Goal: Information Seeking & Learning: Learn about a topic

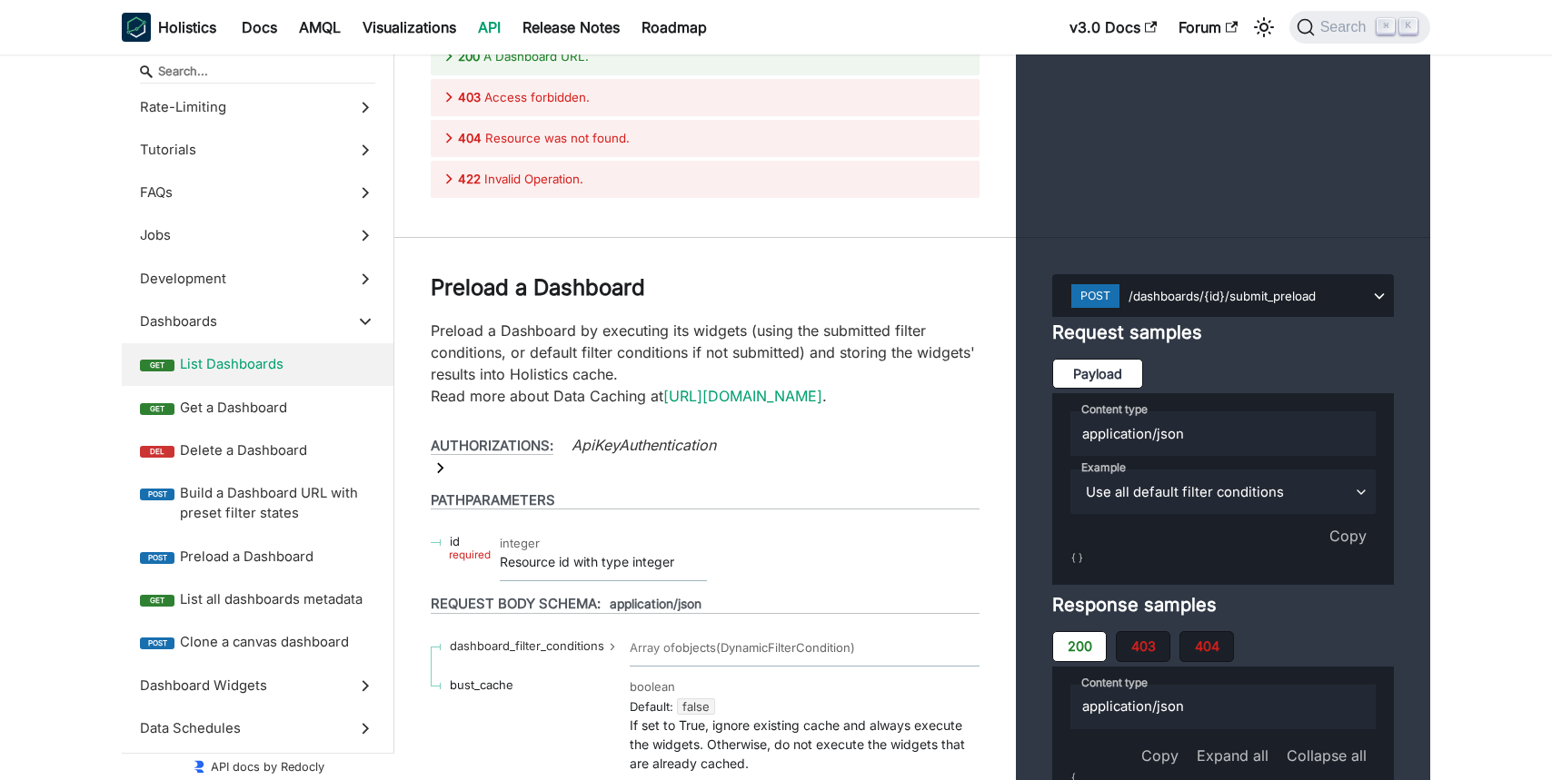
scroll to position [33845, 0]
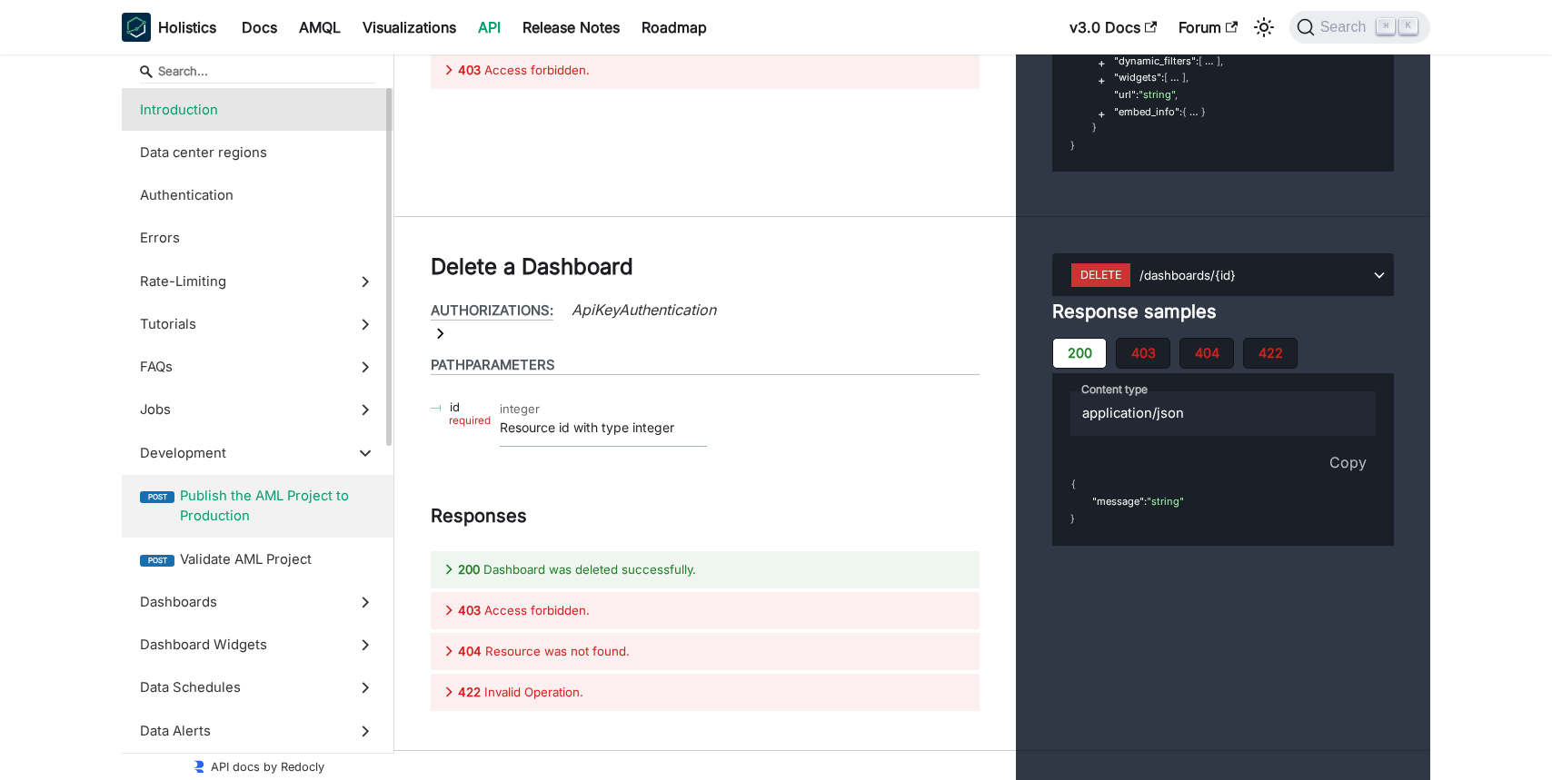
click at [217, 112] on span "Introduction" at bounding box center [240, 110] width 201 height 20
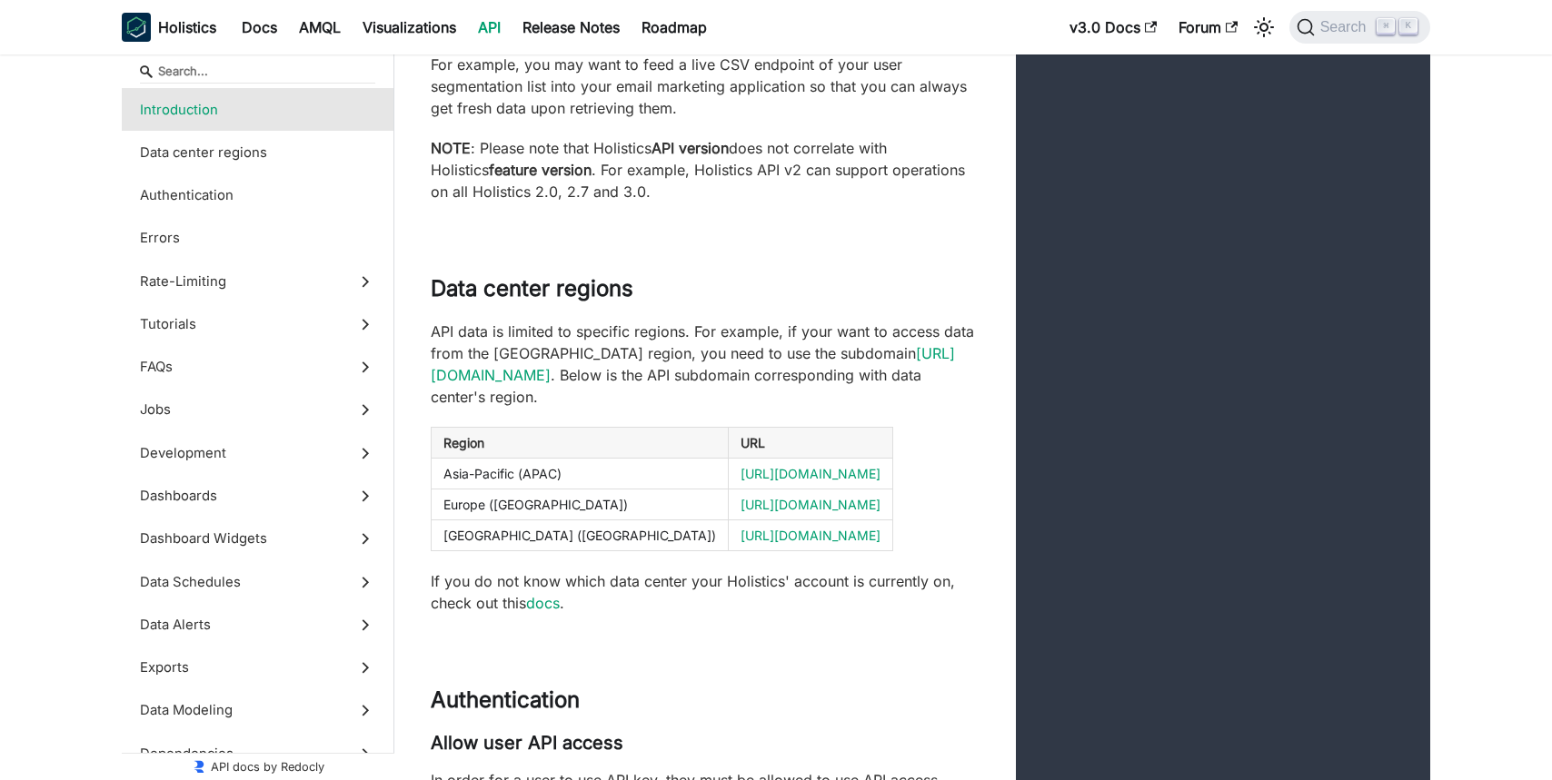
scroll to position [464, 0]
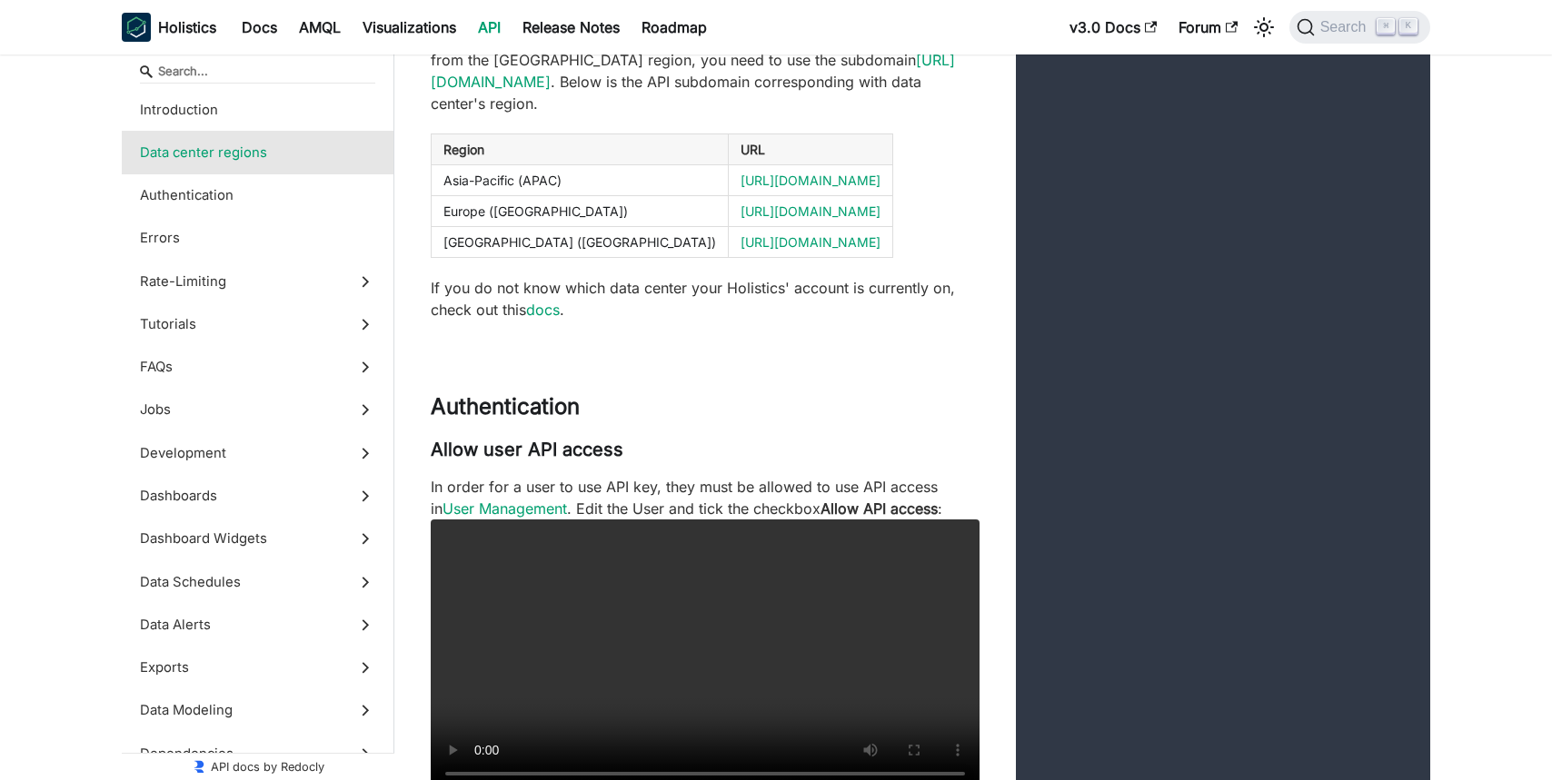
scroll to position [757, 0]
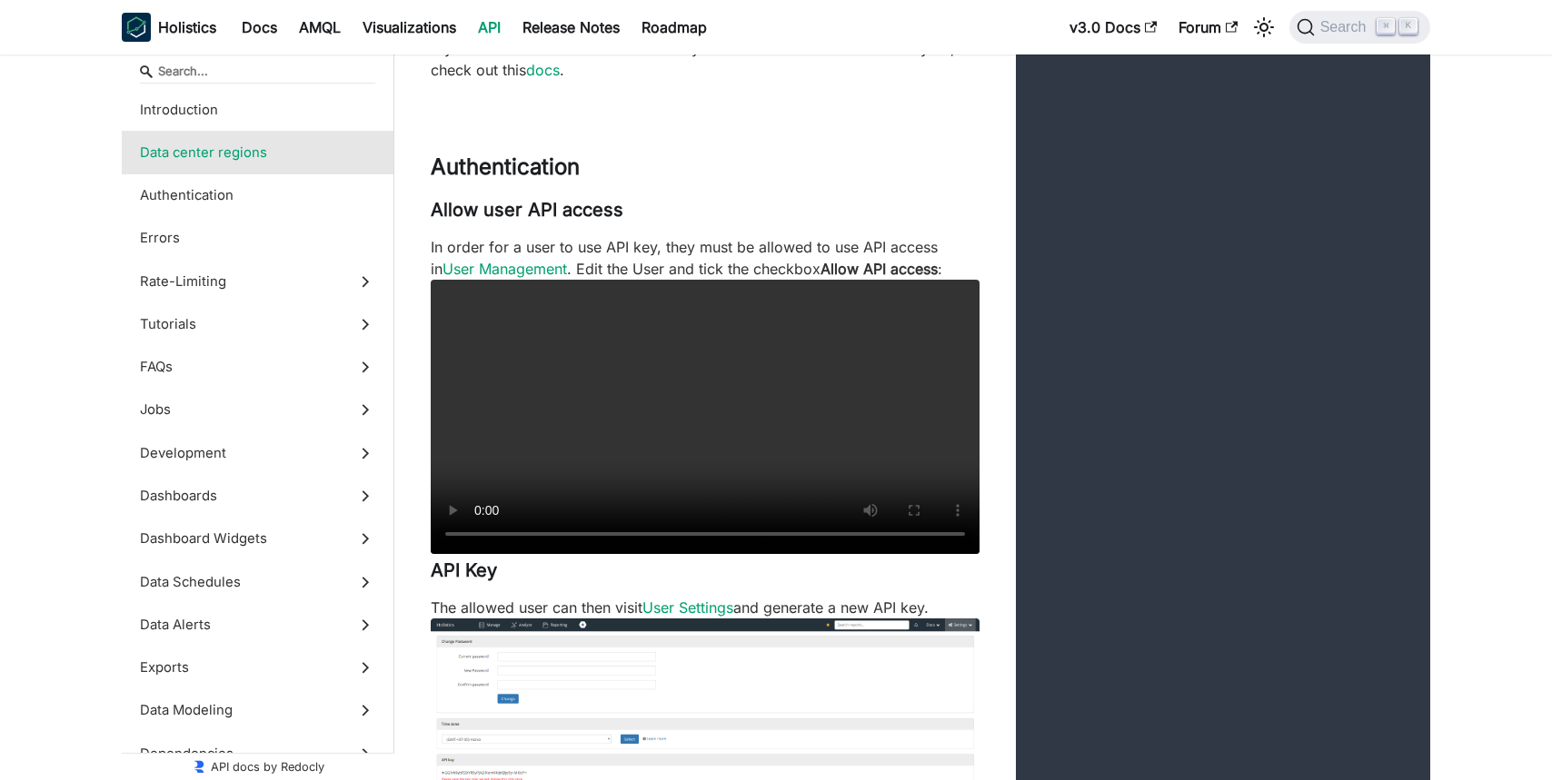
scroll to position [994, 0]
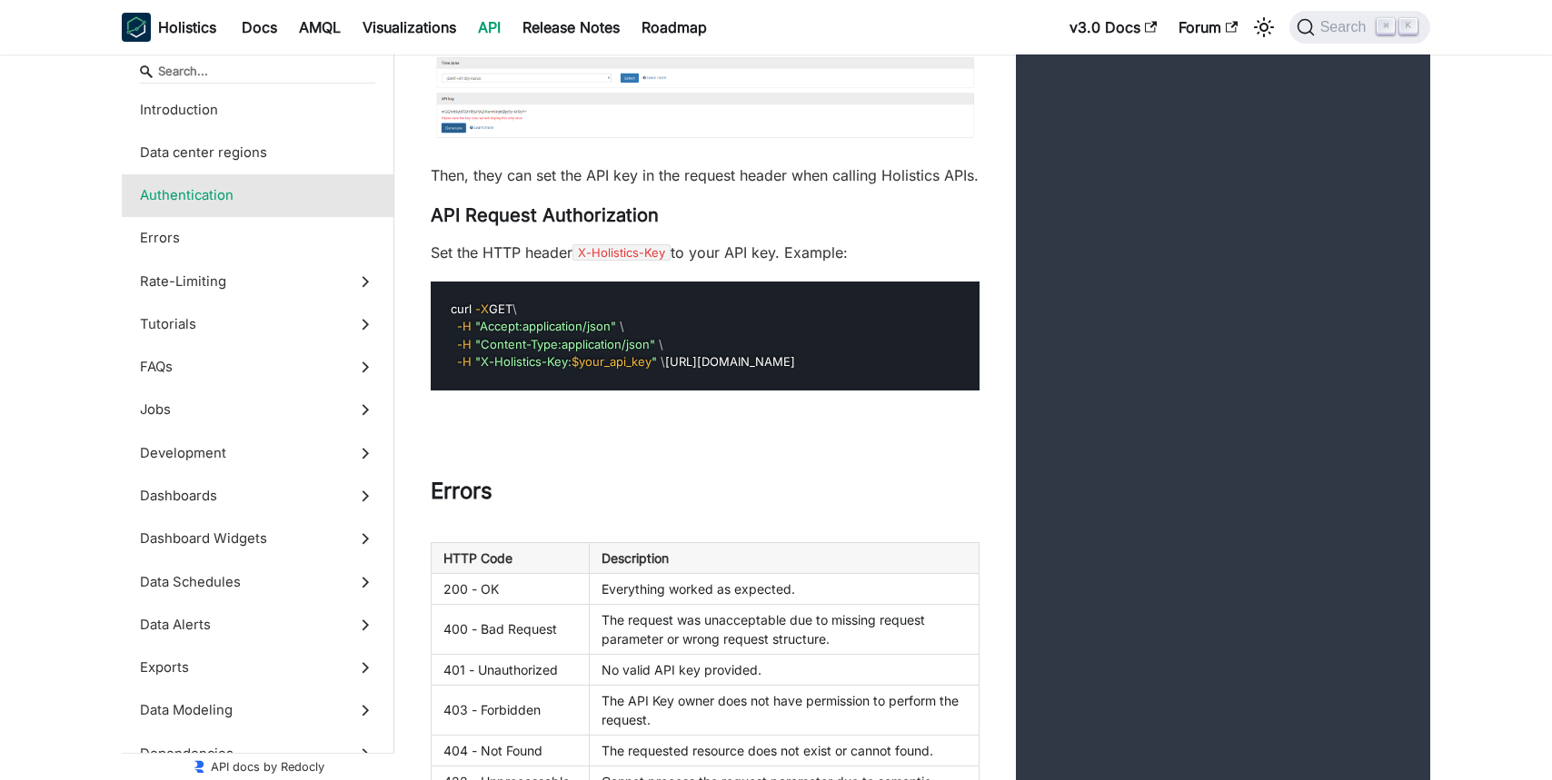
scroll to position [1658, 0]
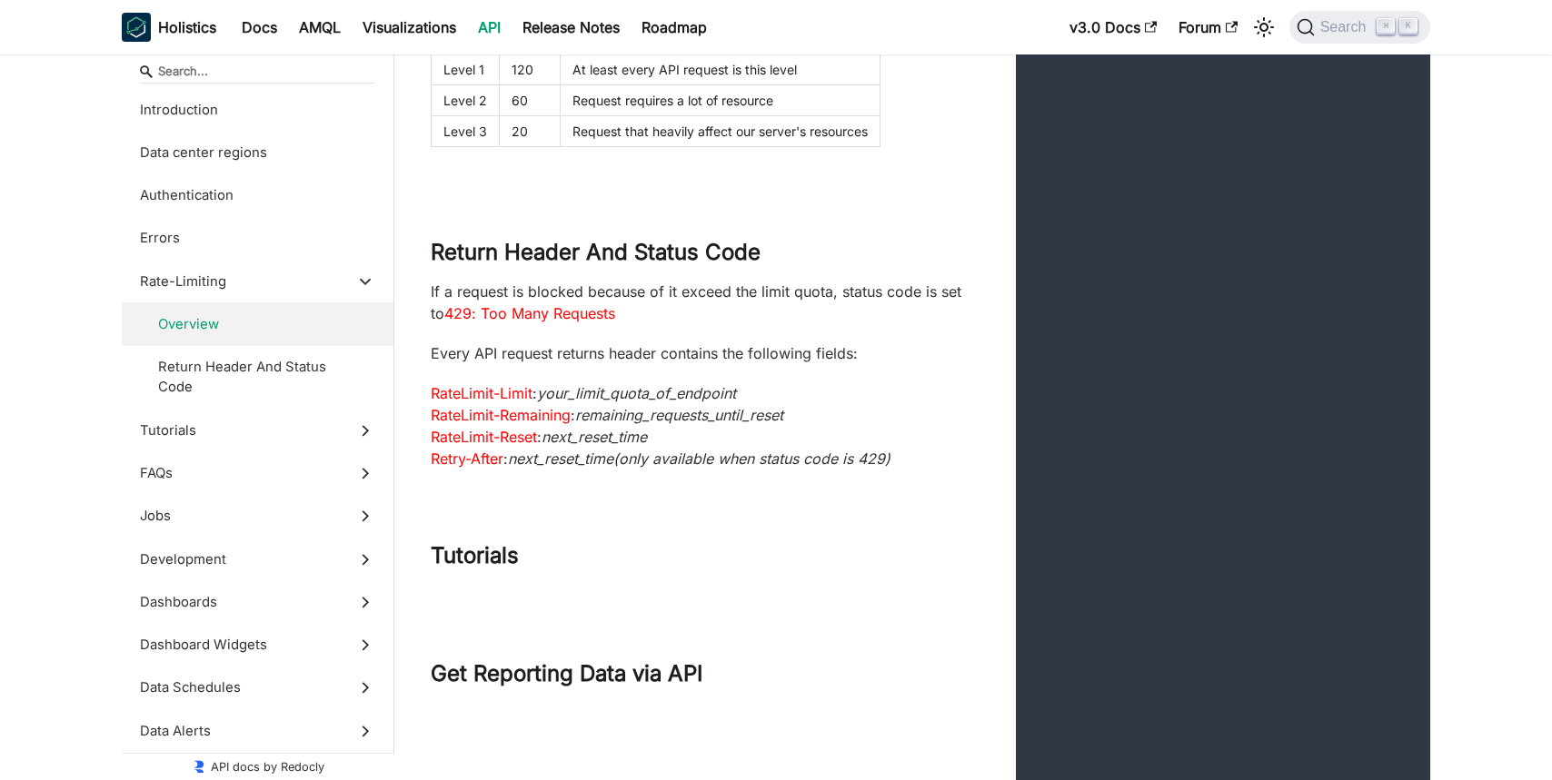
scroll to position [4134, 0]
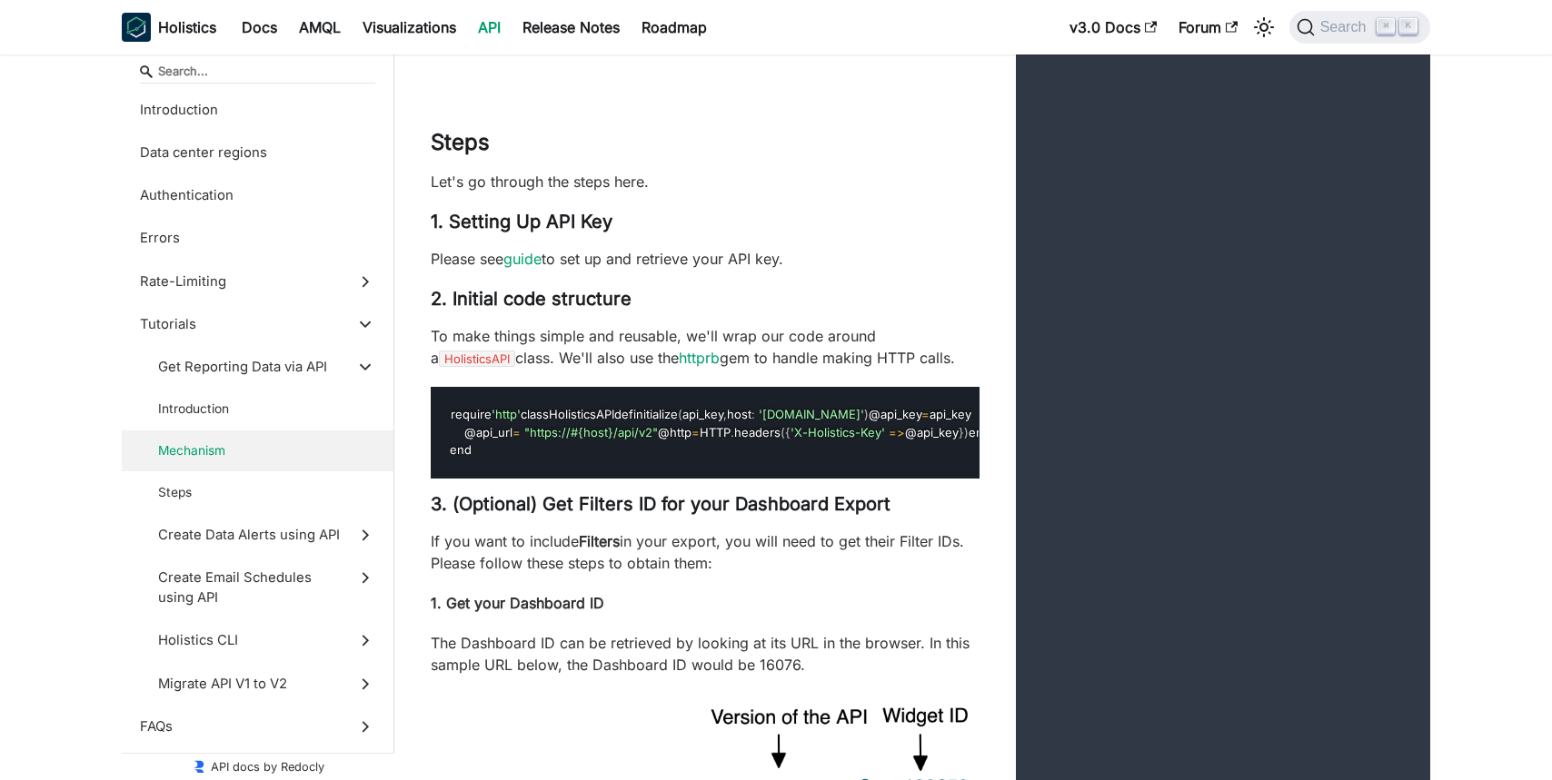
scroll to position [5413, 0]
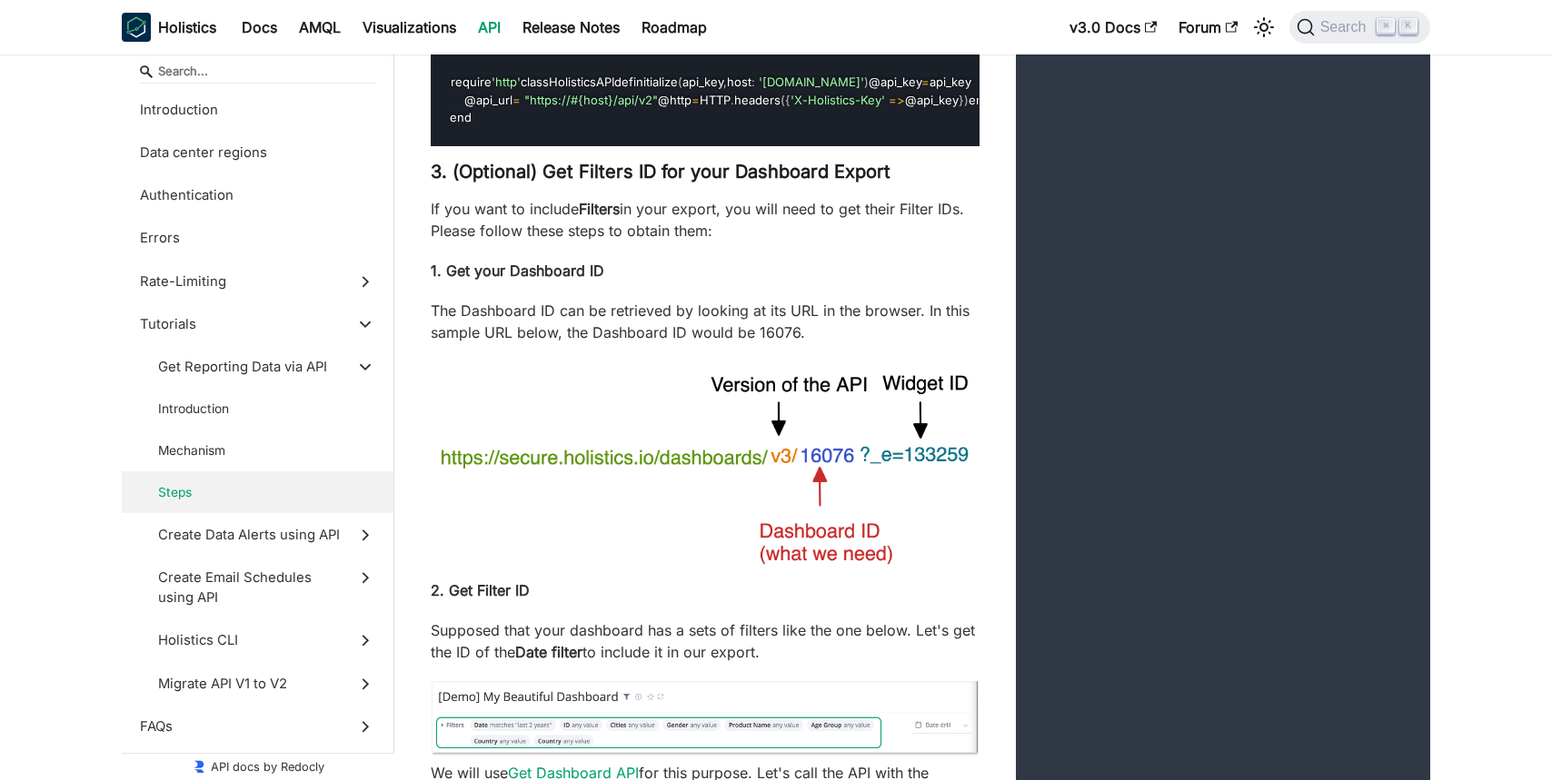
scroll to position [5867, 0]
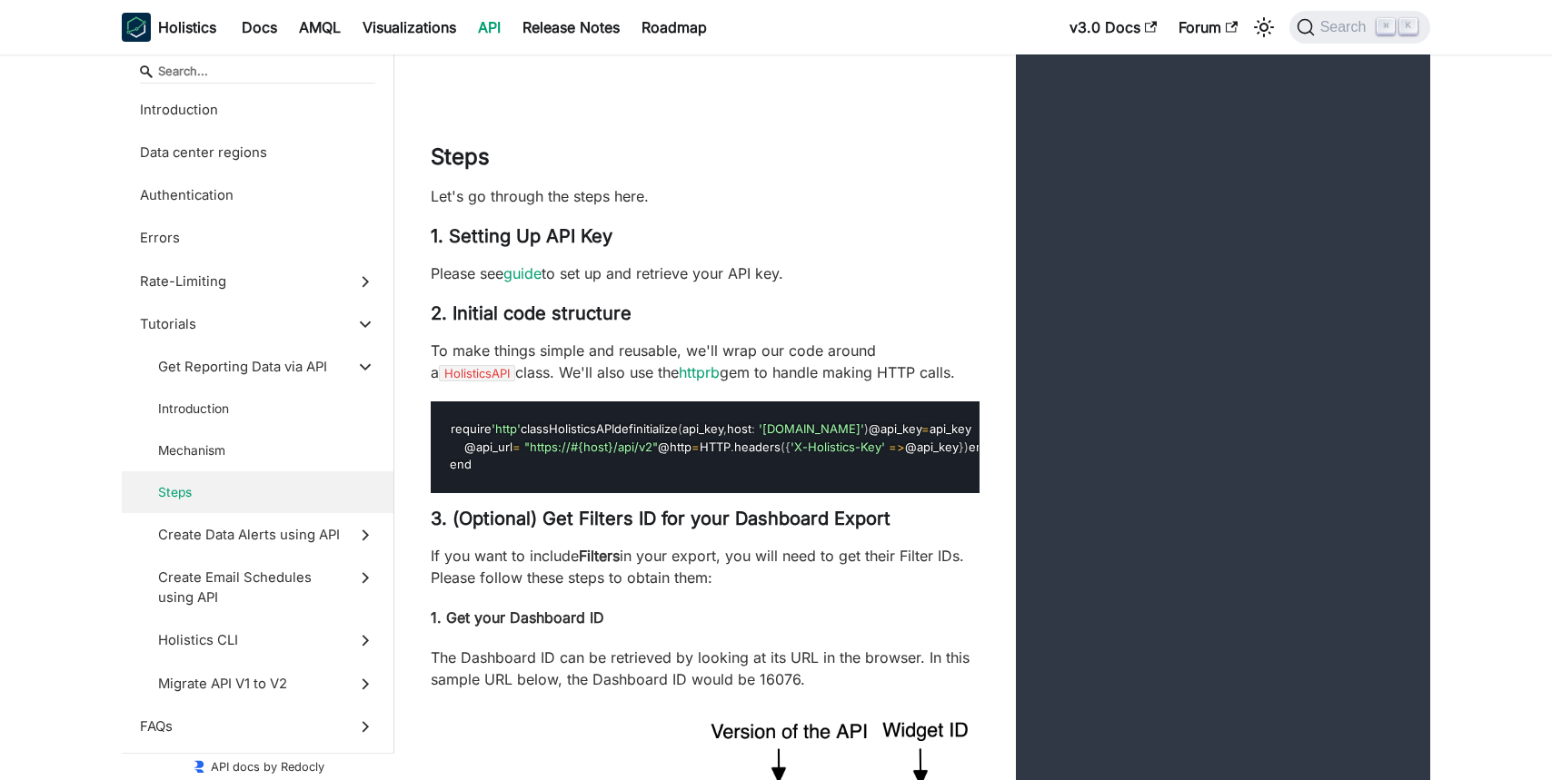
scroll to position [5355, 0]
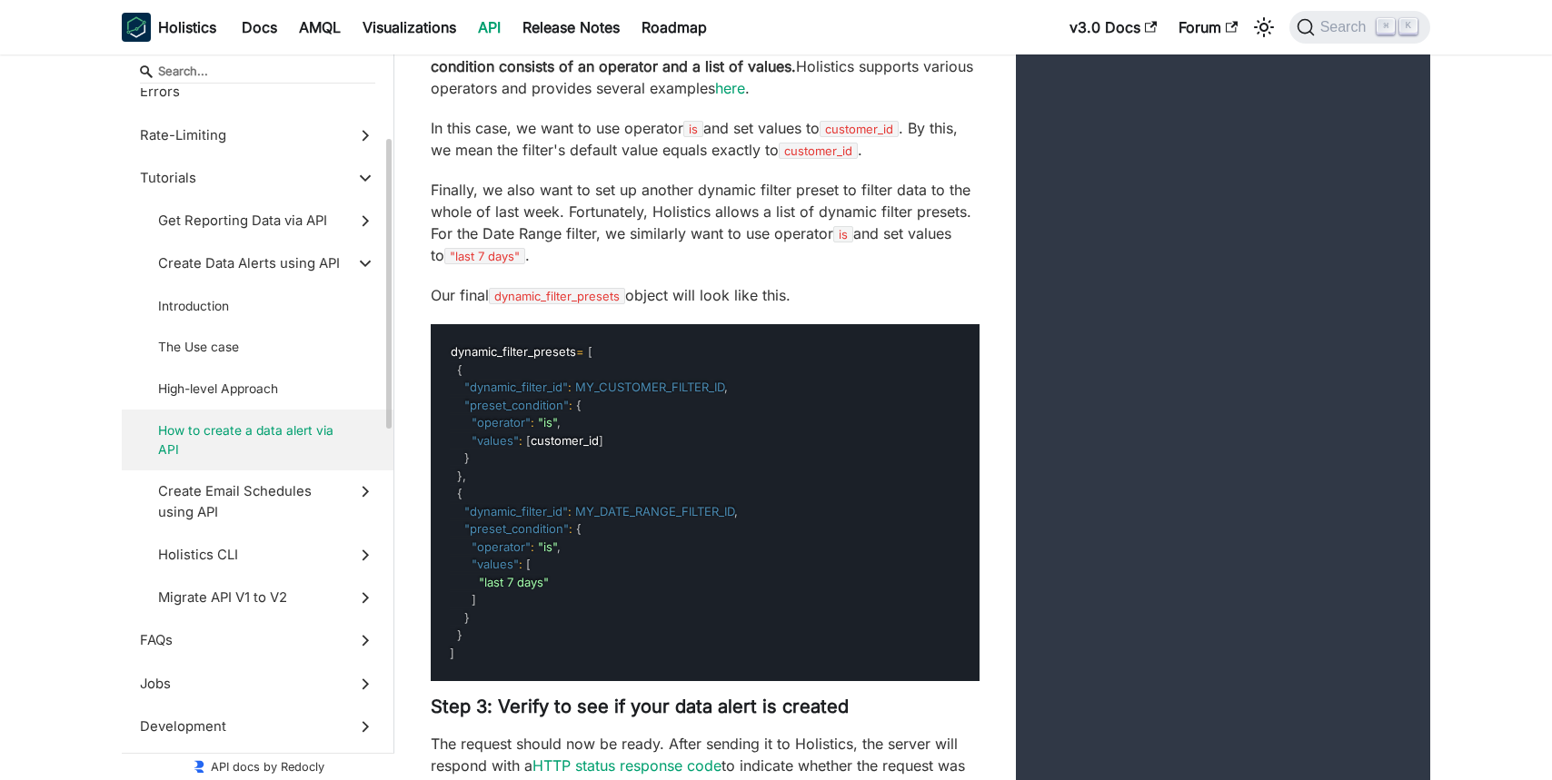
scroll to position [149, 0]
click at [221, 546] on span "Holistics CLI" at bounding box center [249, 552] width 183 height 20
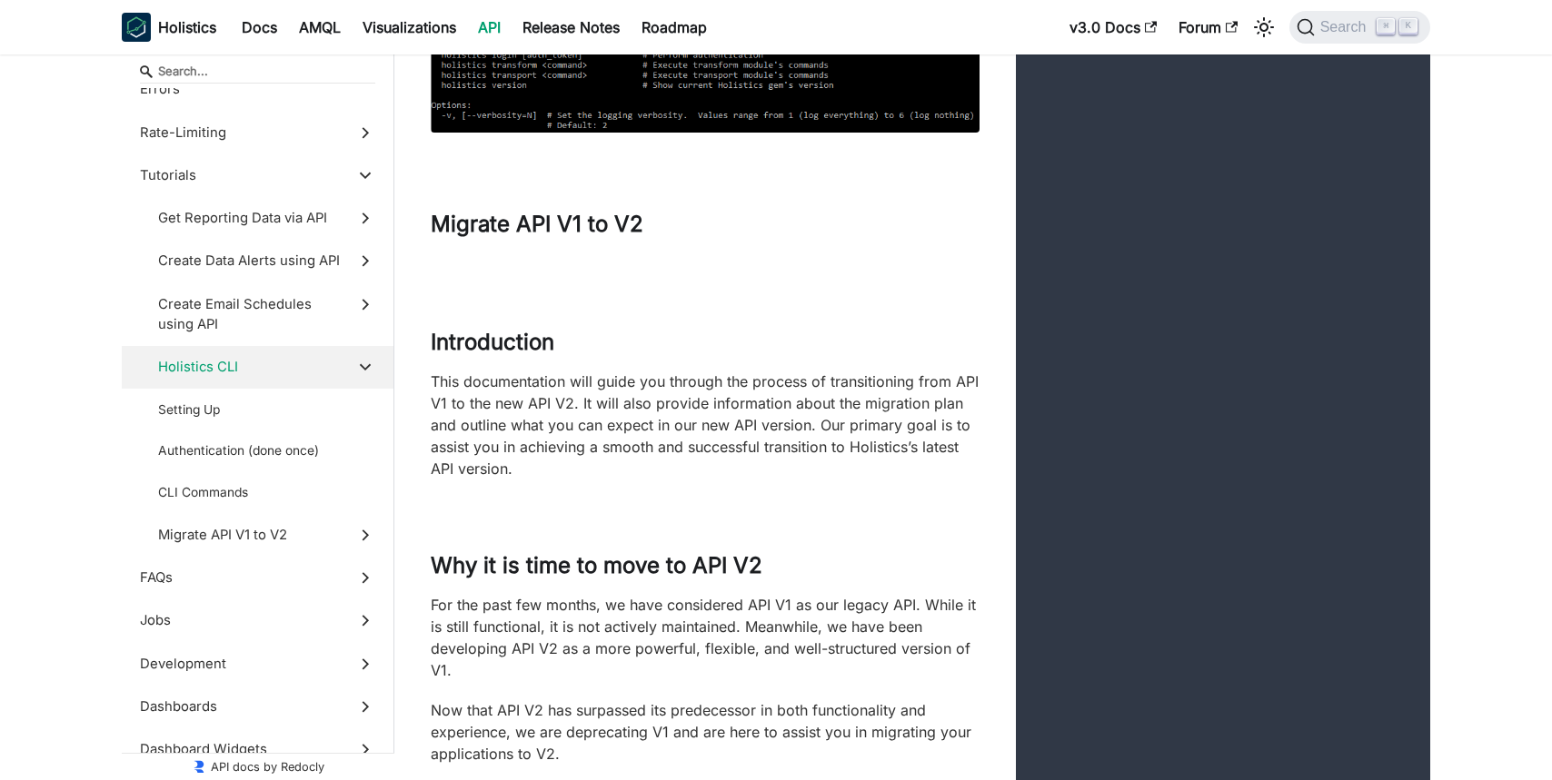
scroll to position [23130, 0]
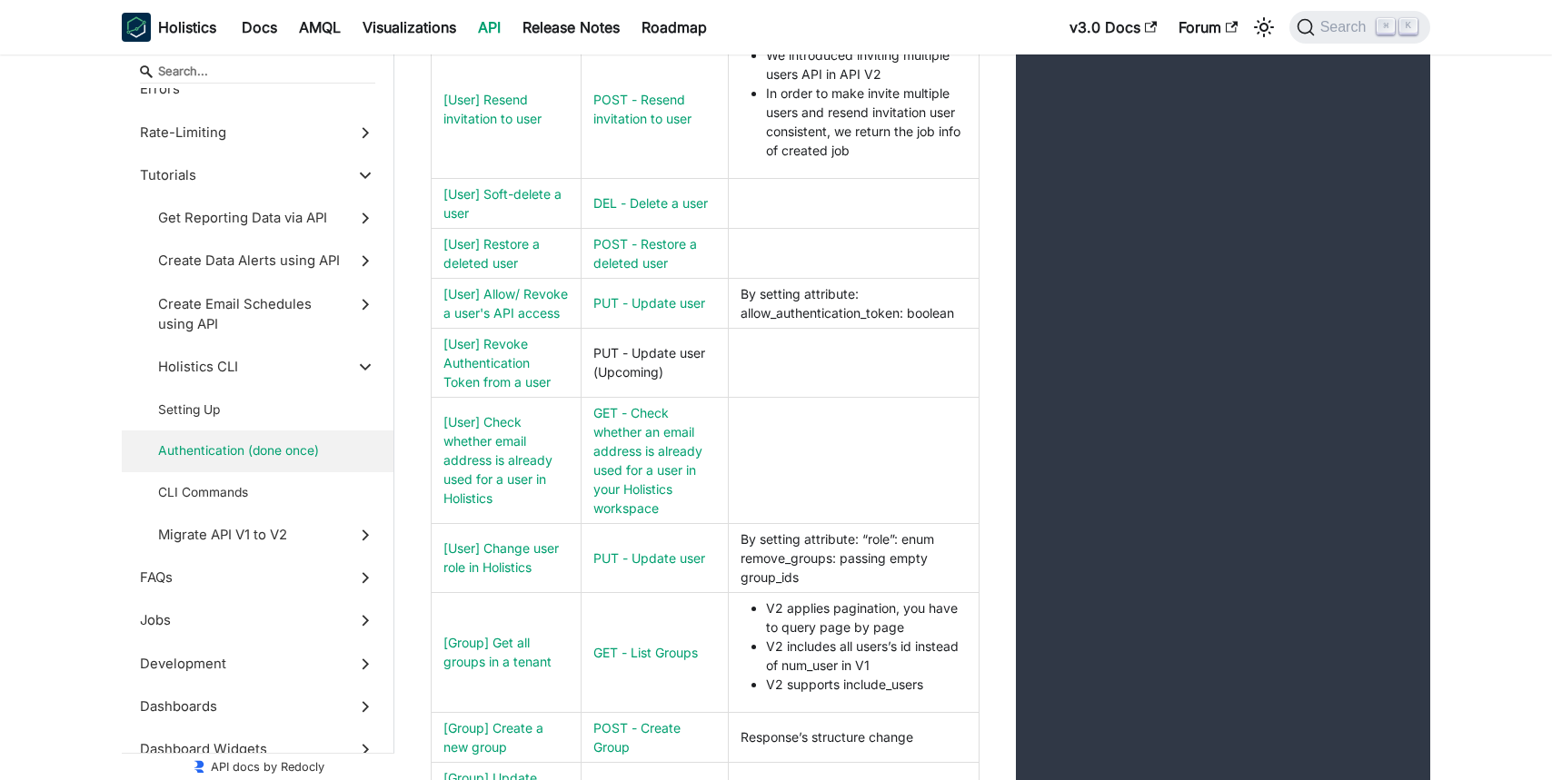
scroll to position [24602, 0]
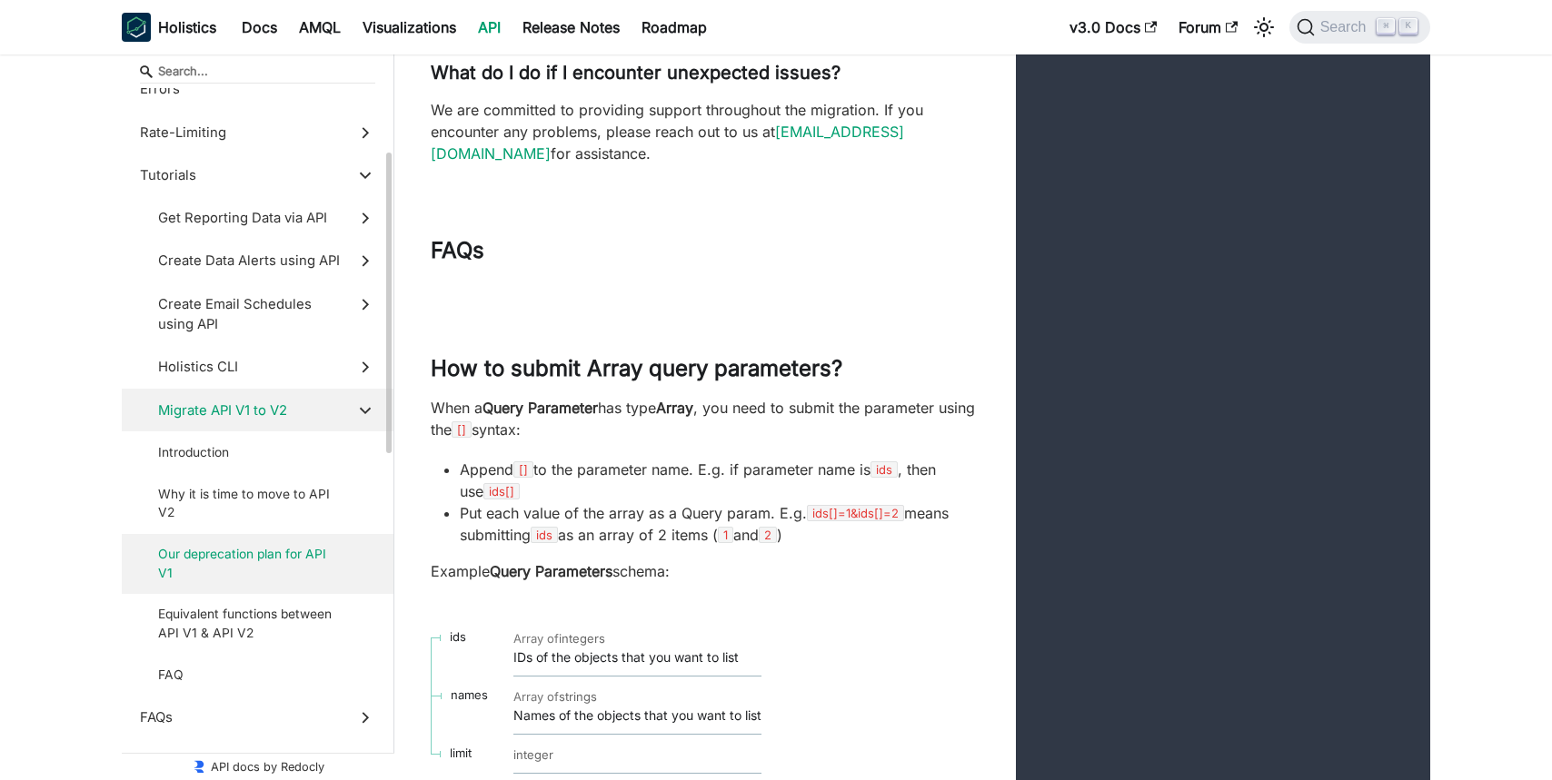
scroll to position [25942, 0]
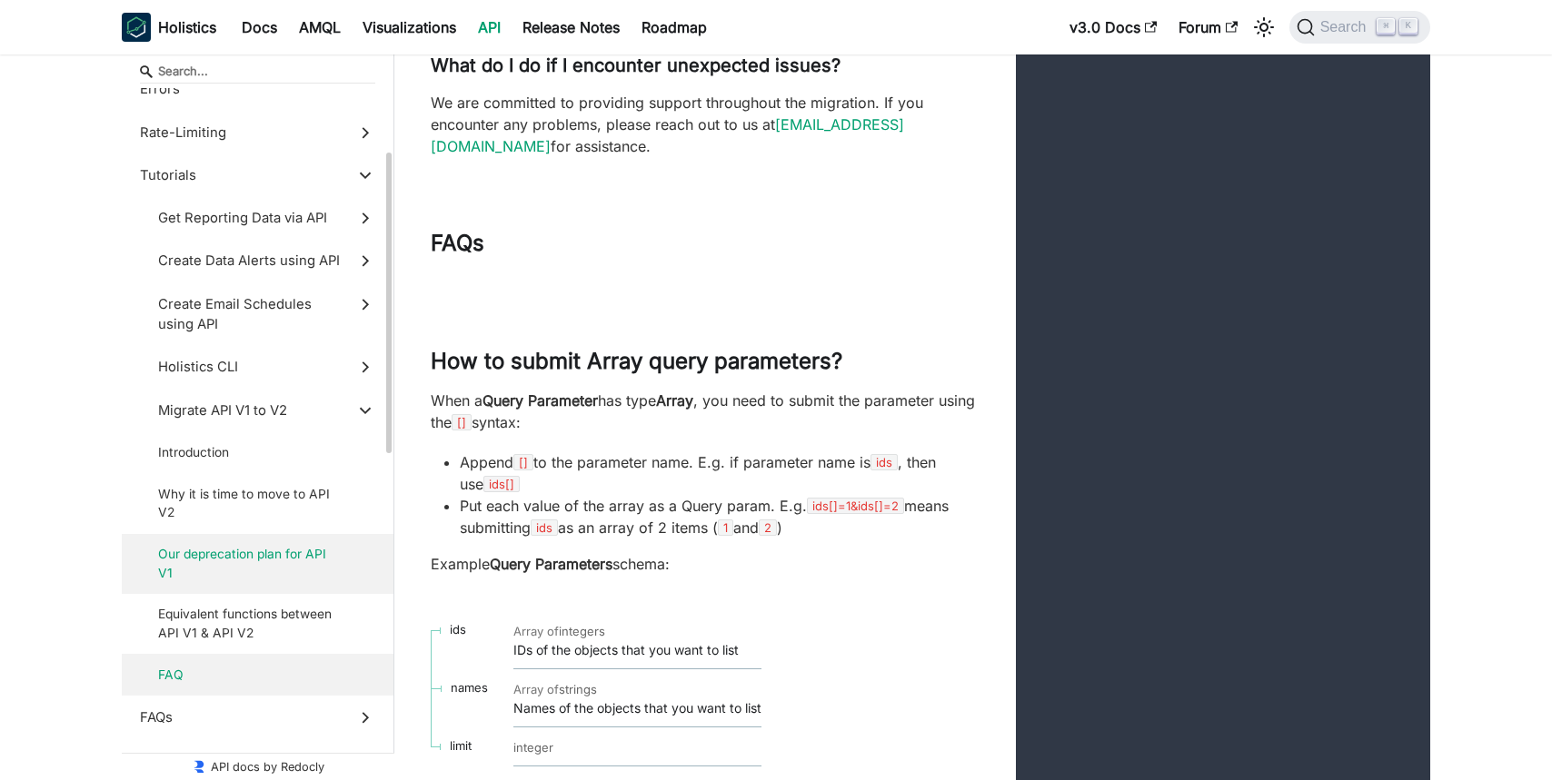
click at [205, 667] on span "FAQ" at bounding box center [249, 675] width 183 height 19
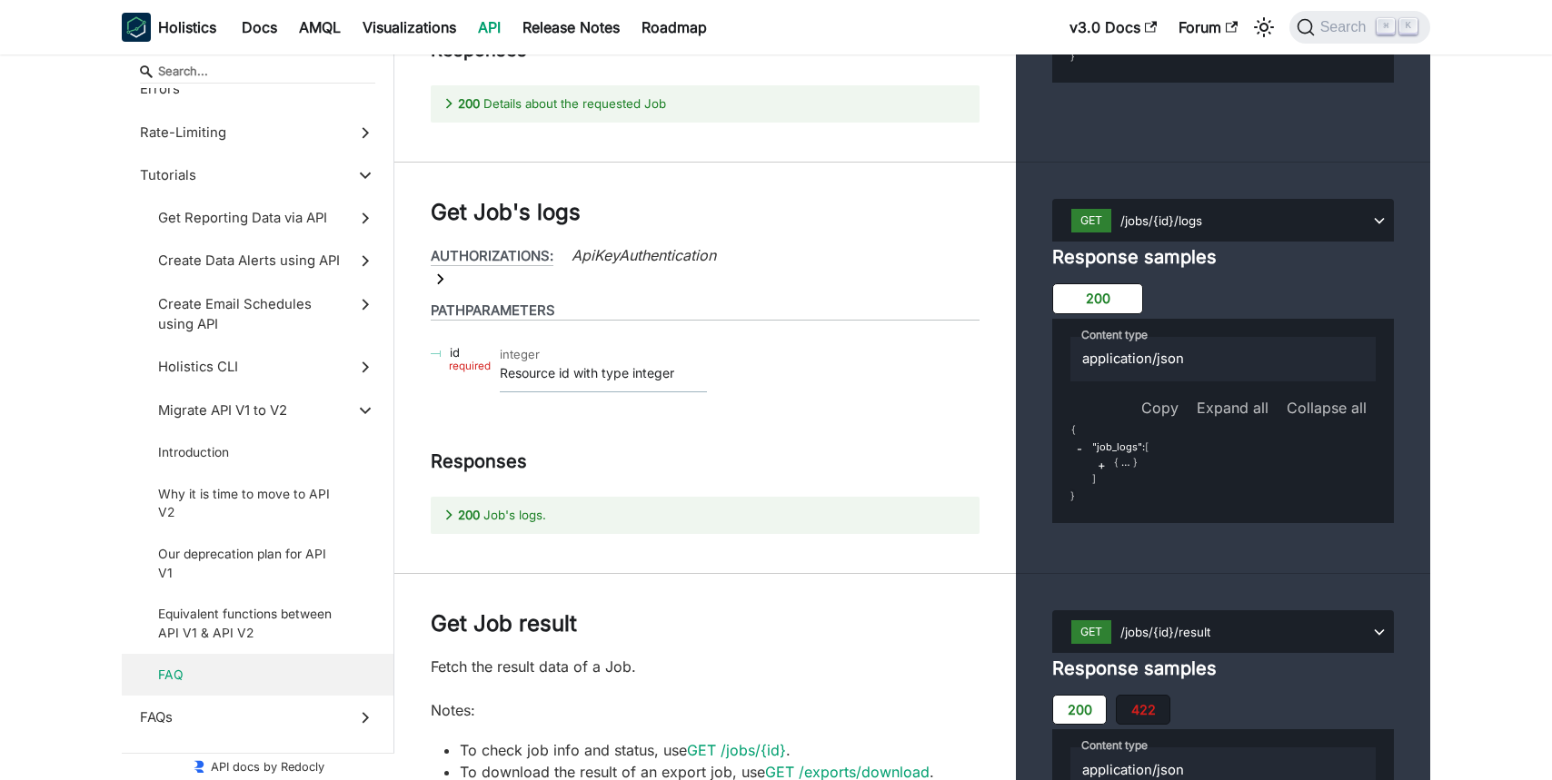
scroll to position [28145, 0]
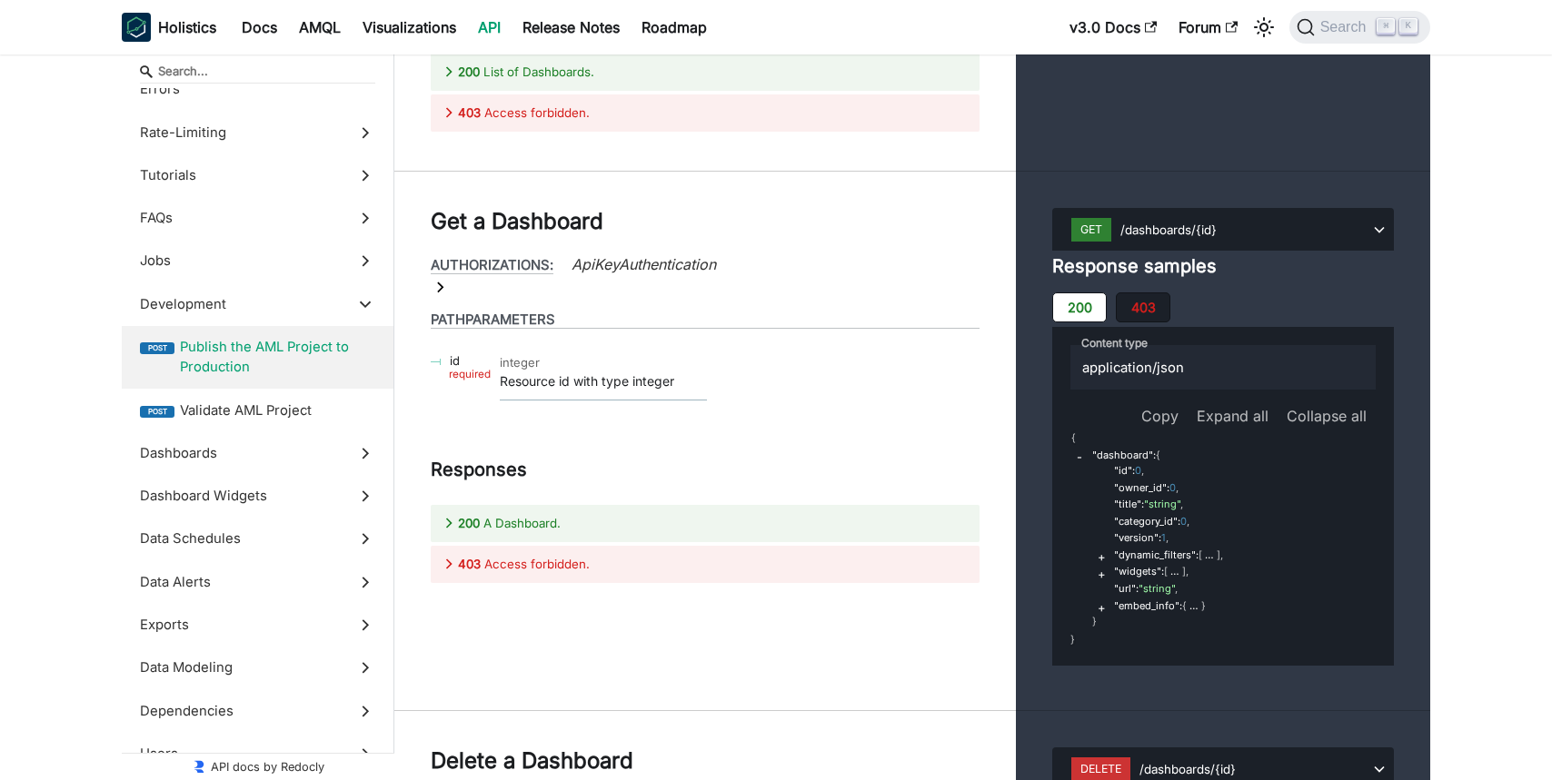
scroll to position [31959, 0]
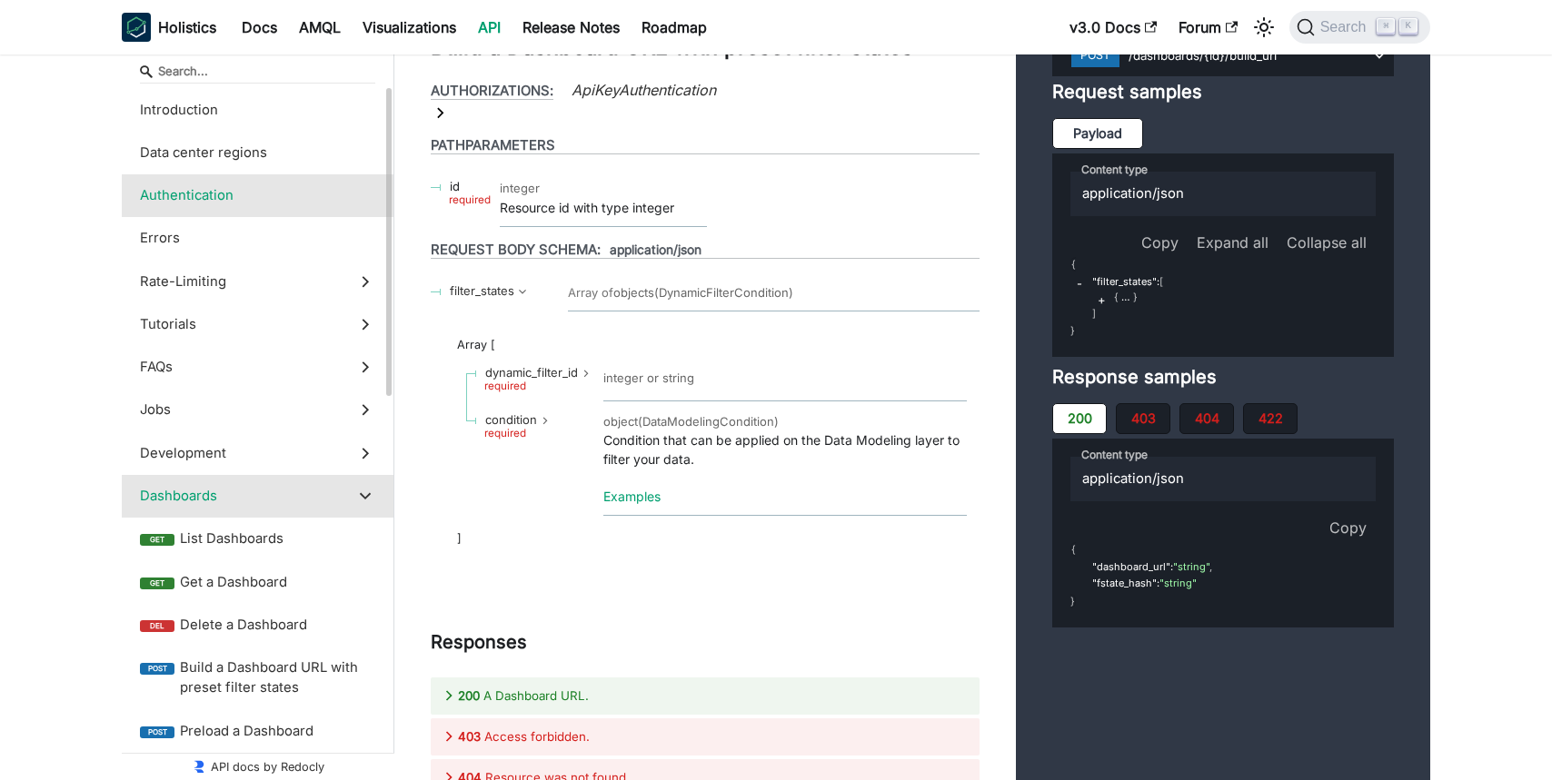
click at [228, 204] on span "Authentication" at bounding box center [240, 195] width 201 height 20
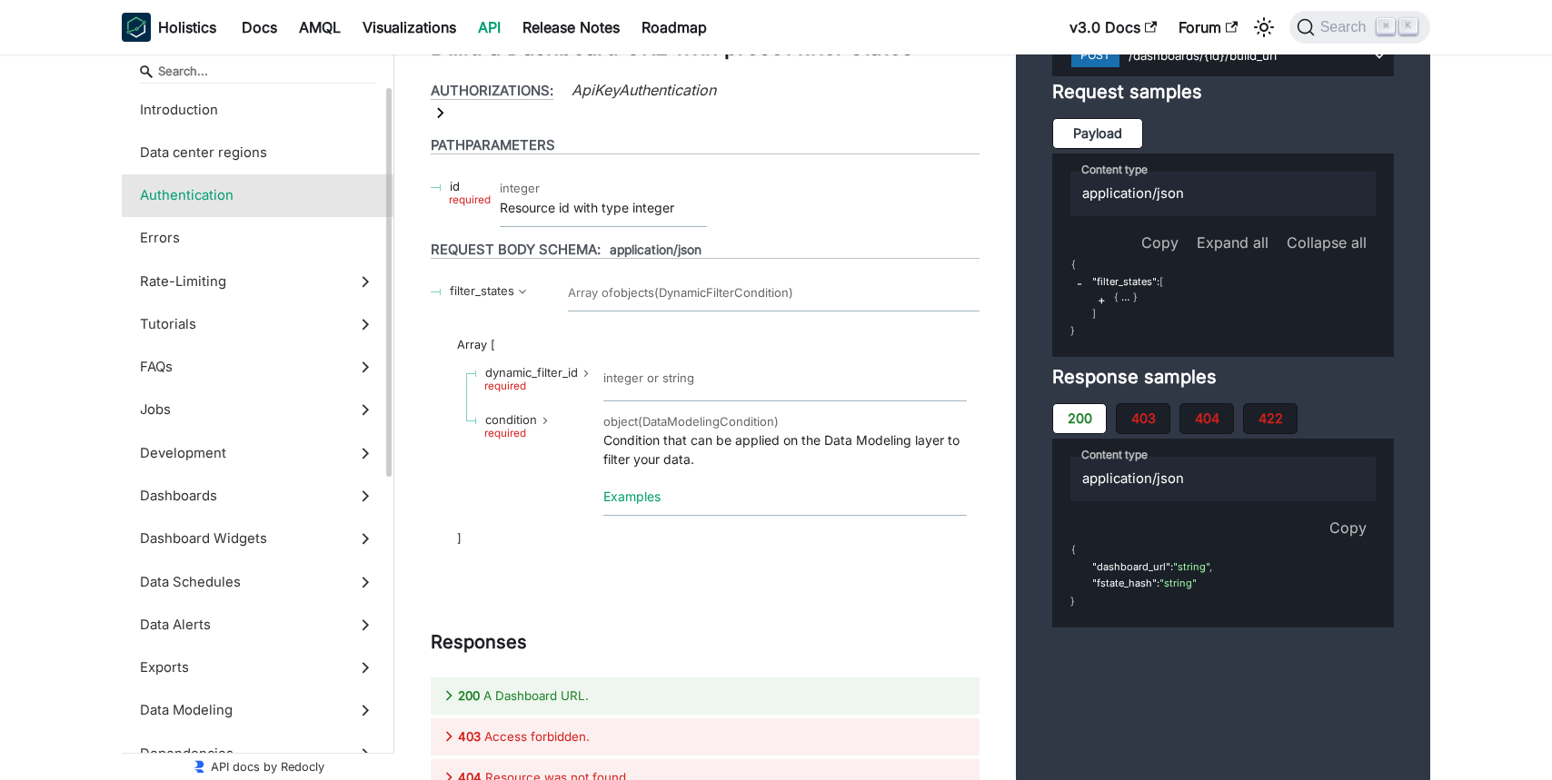
scroll to position [1037, 0]
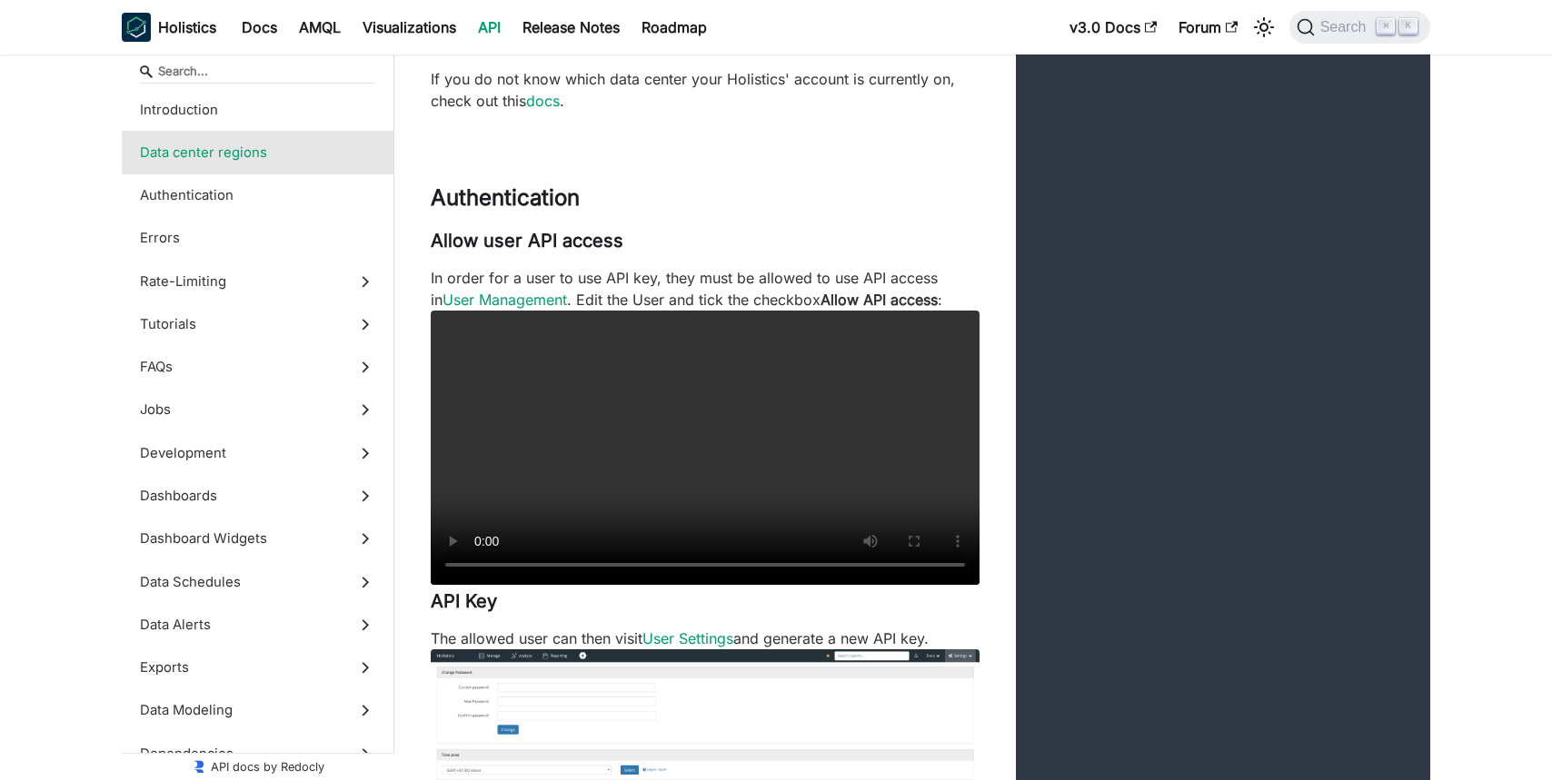
scroll to position [947, 0]
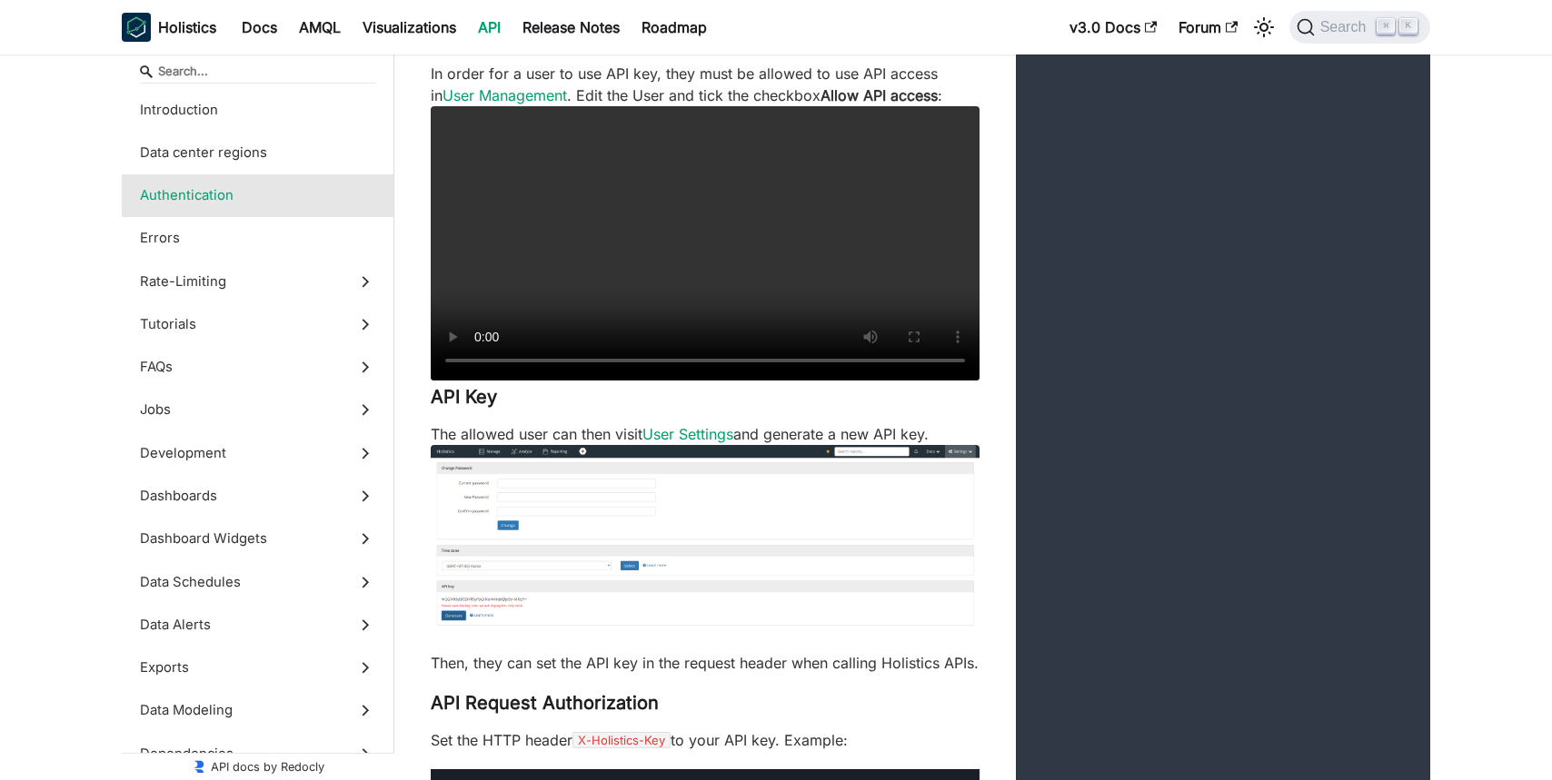
scroll to position [1179, 0]
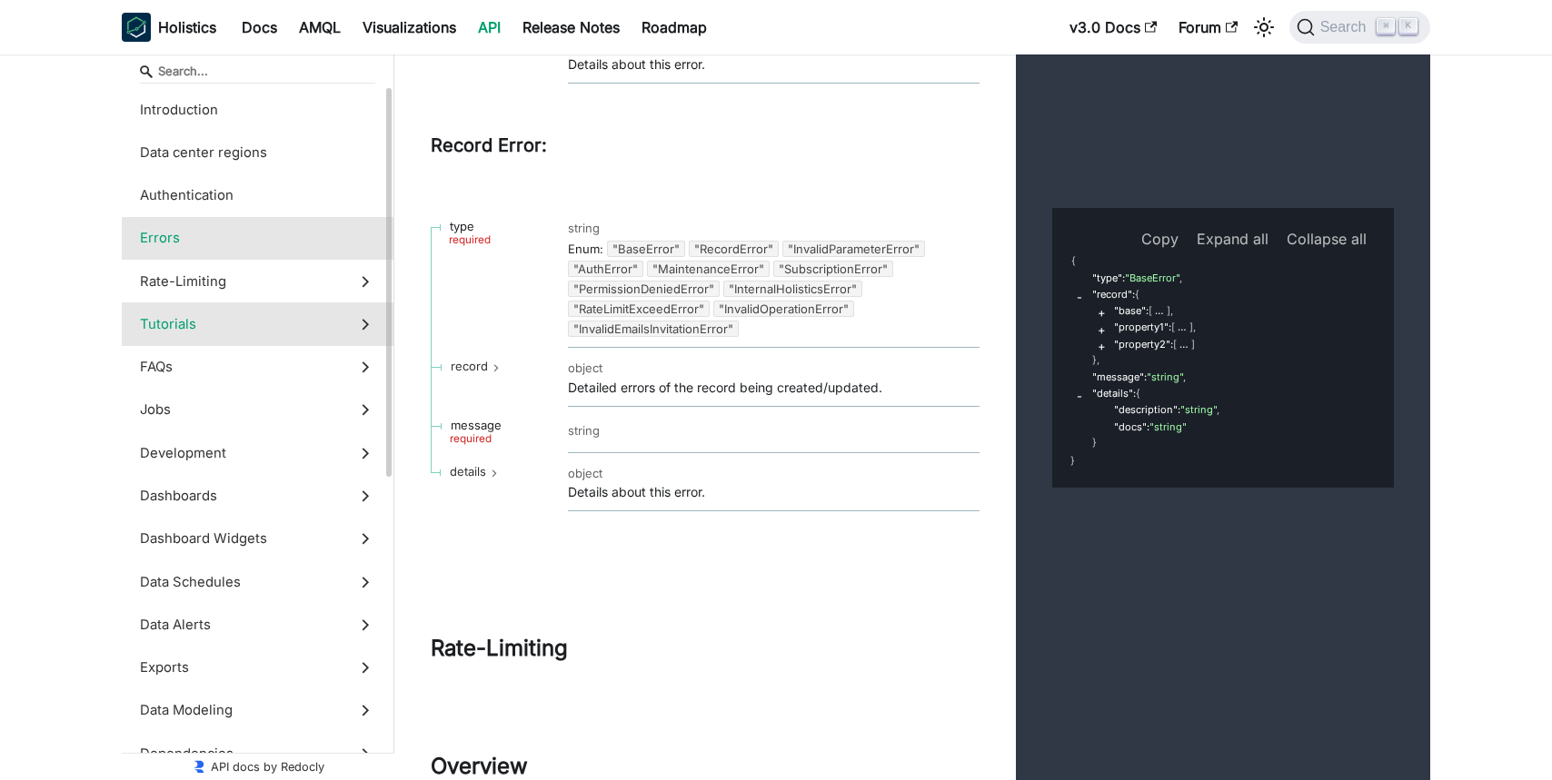
scroll to position [3, 0]
click at [245, 324] on span "Tutorials" at bounding box center [240, 322] width 201 height 20
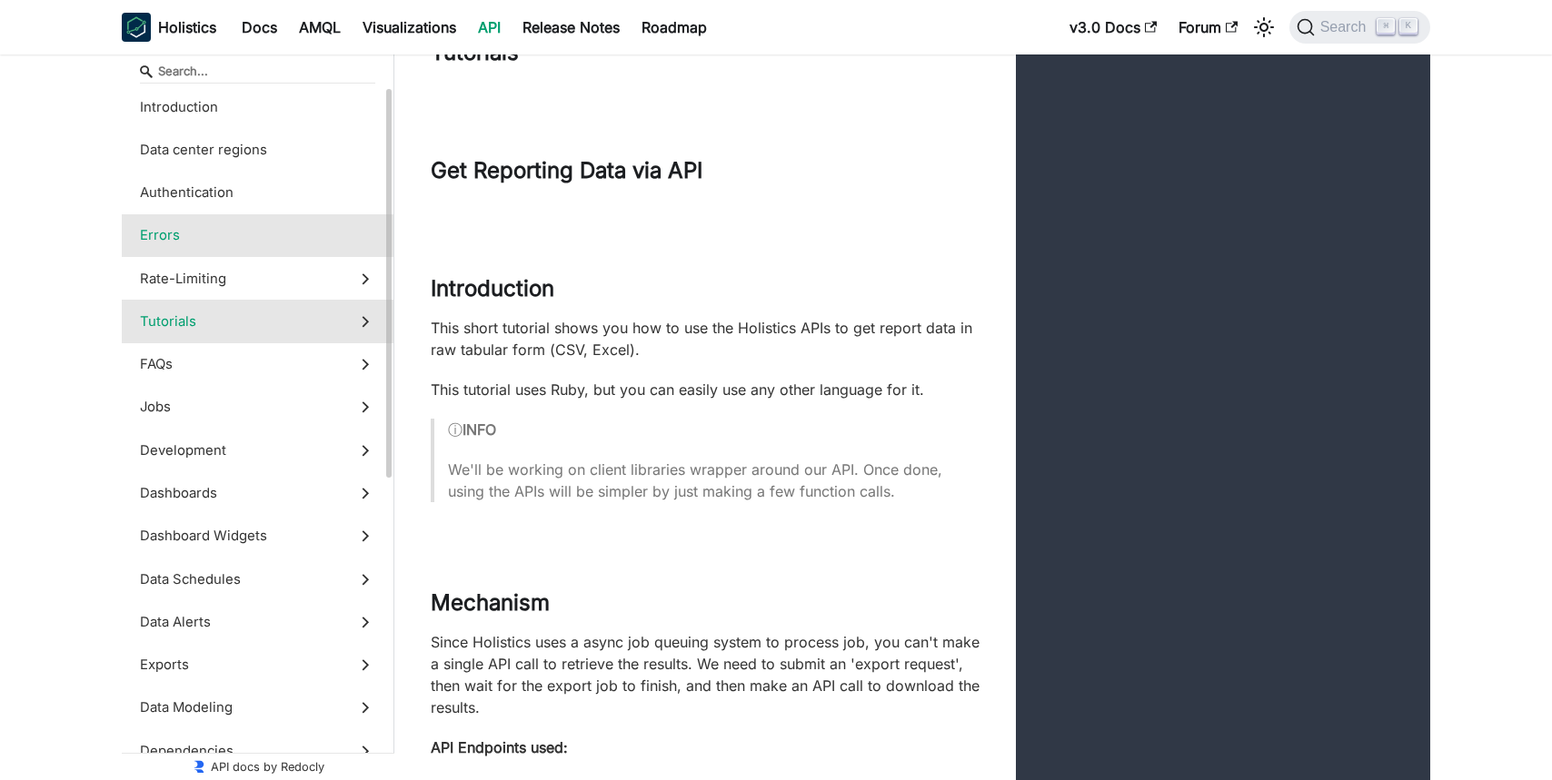
scroll to position [5, 0]
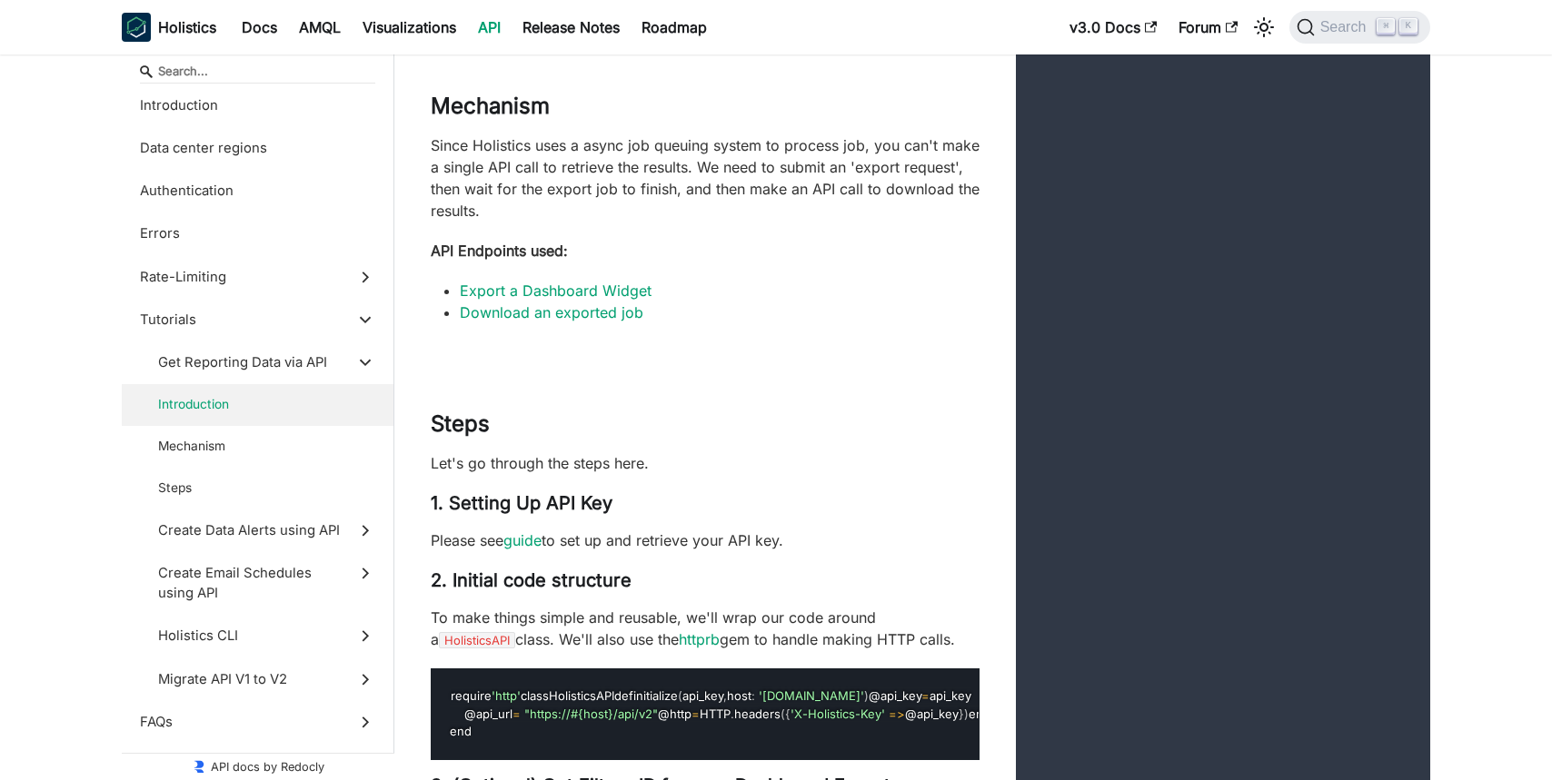
scroll to position [5133, 0]
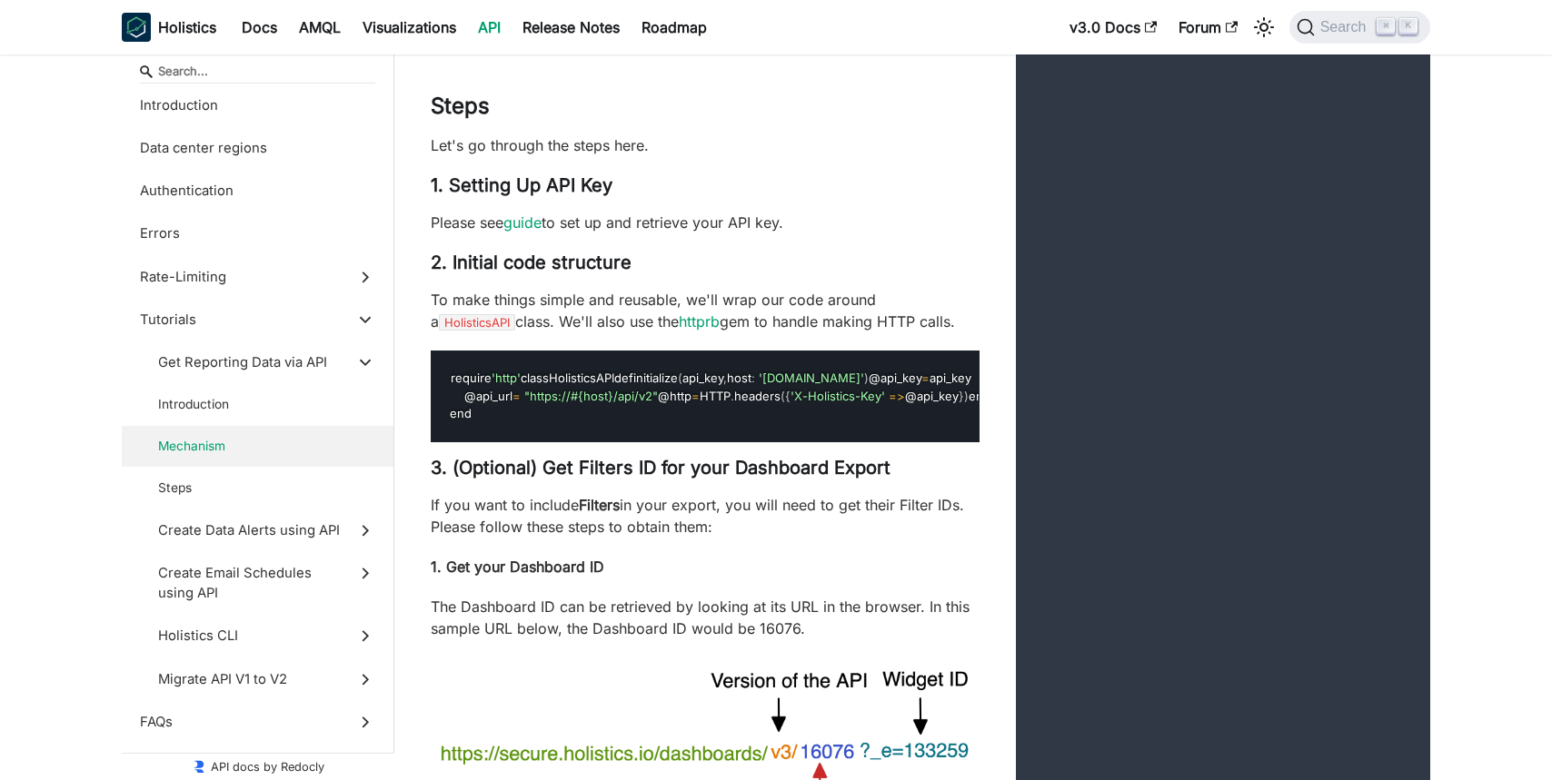
scroll to position [5453, 0]
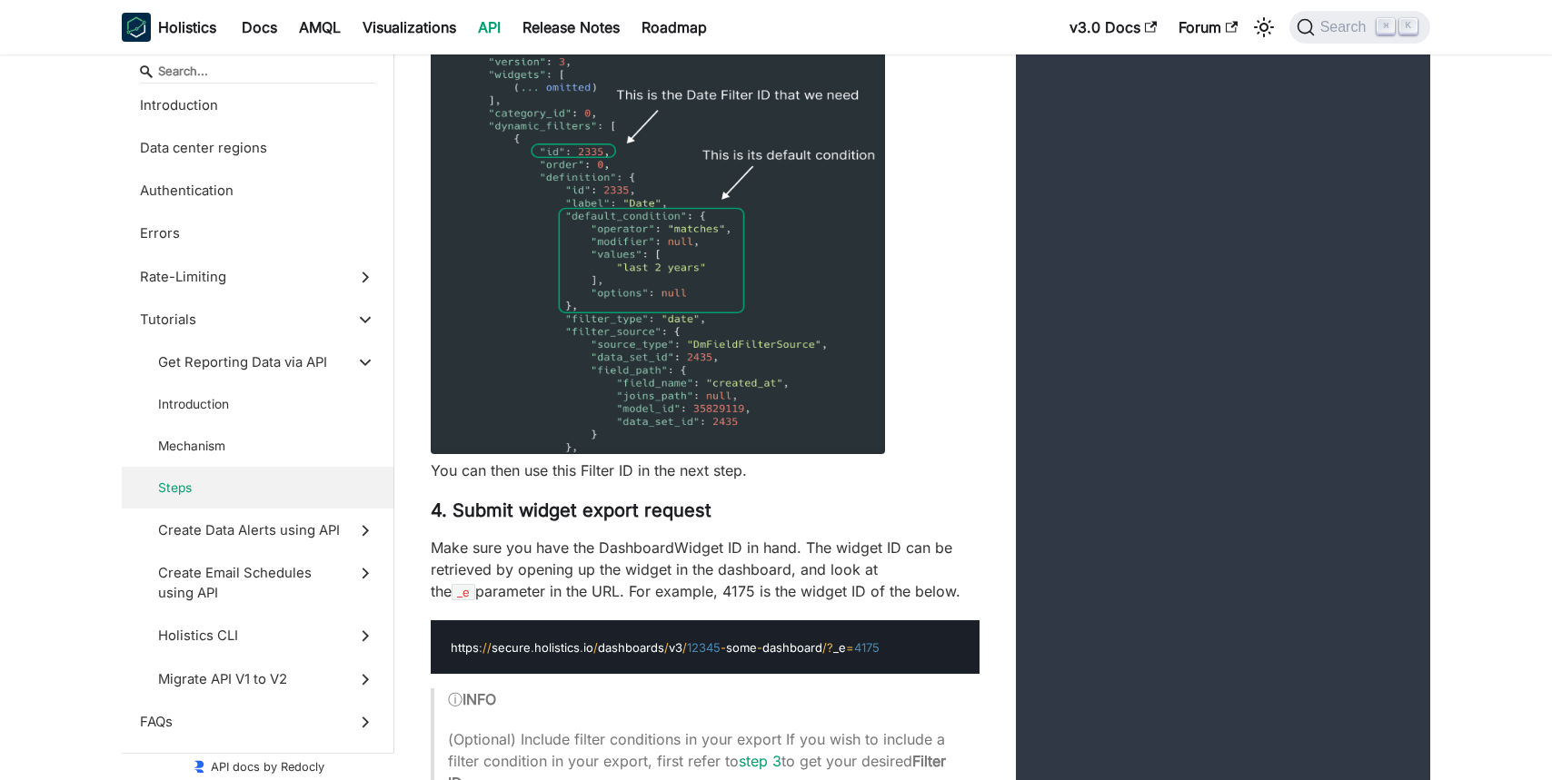
scroll to position [6786, 0]
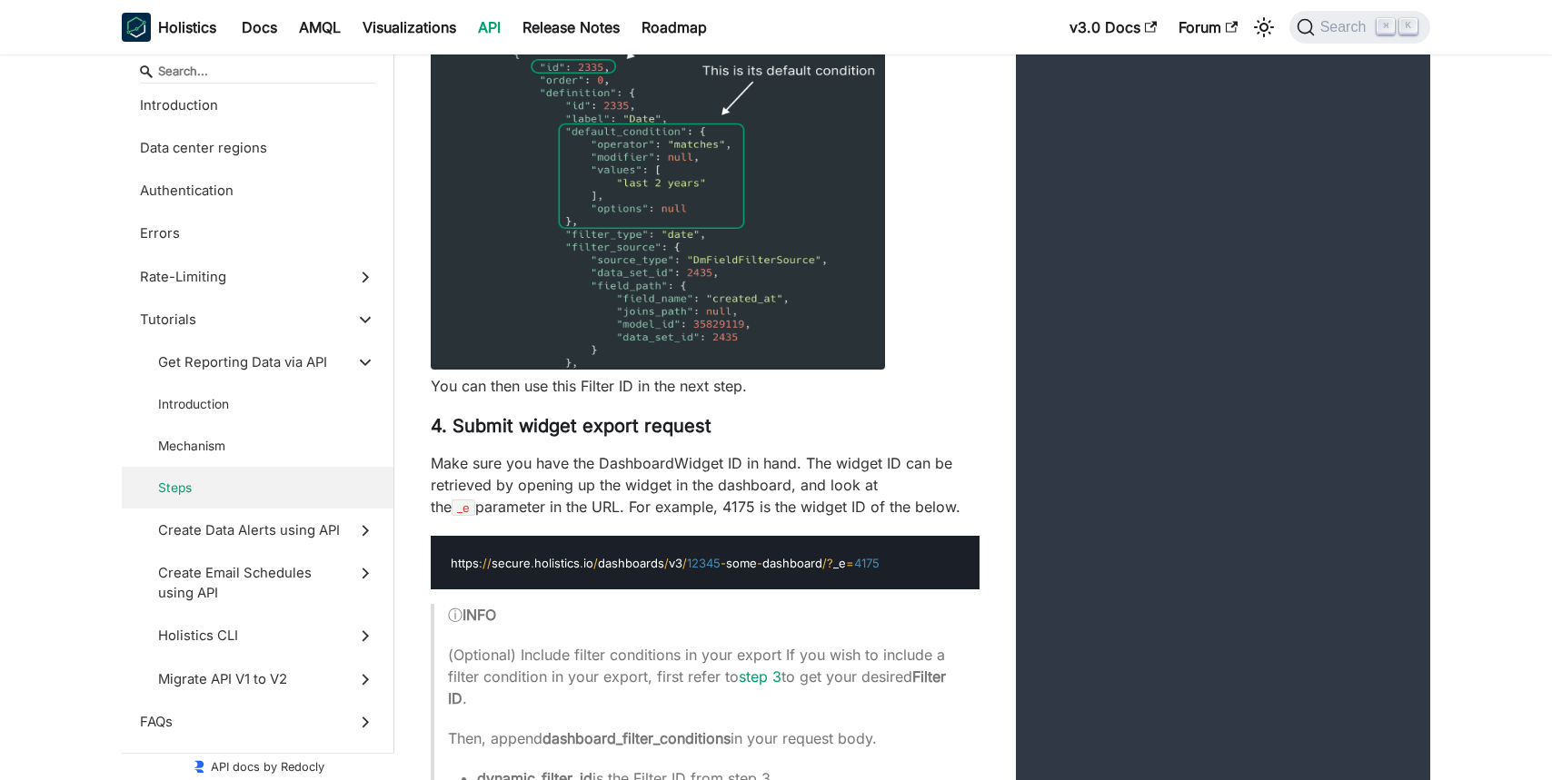
click at [635, 370] on img at bounding box center [658, 143] width 454 height 454
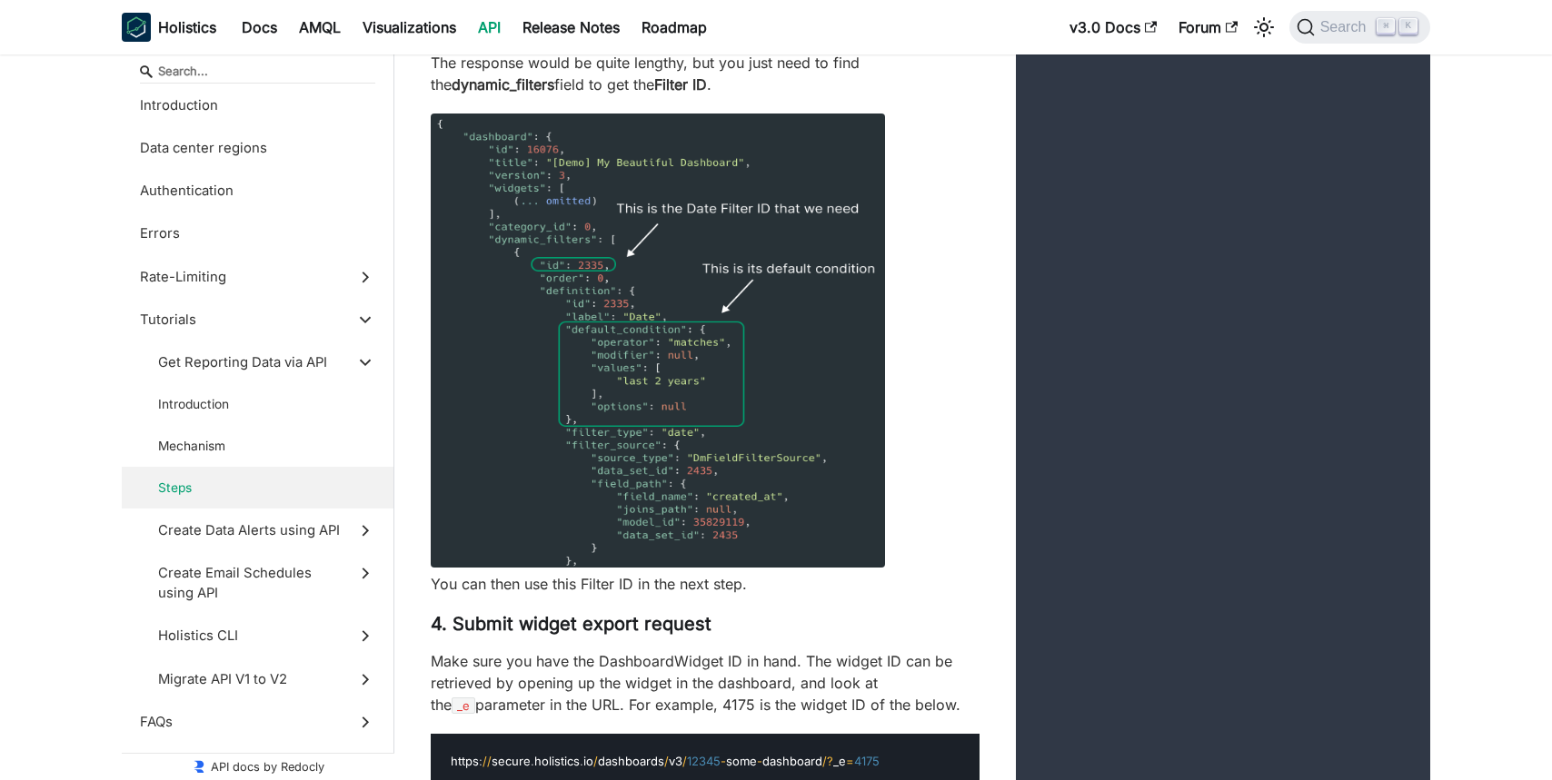
scroll to position [6504, 0]
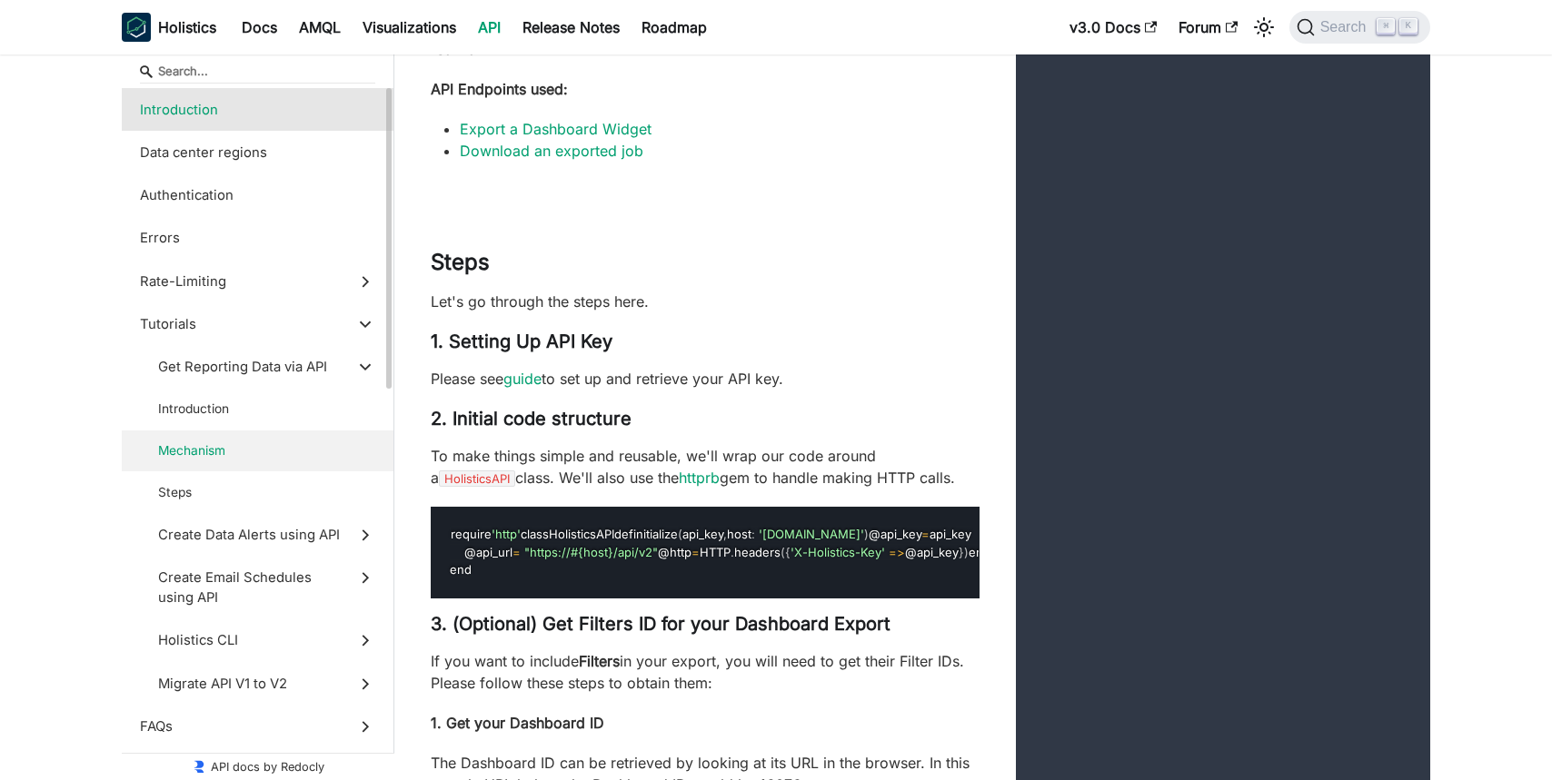
click at [207, 120] on label "Introduction" at bounding box center [258, 109] width 272 height 43
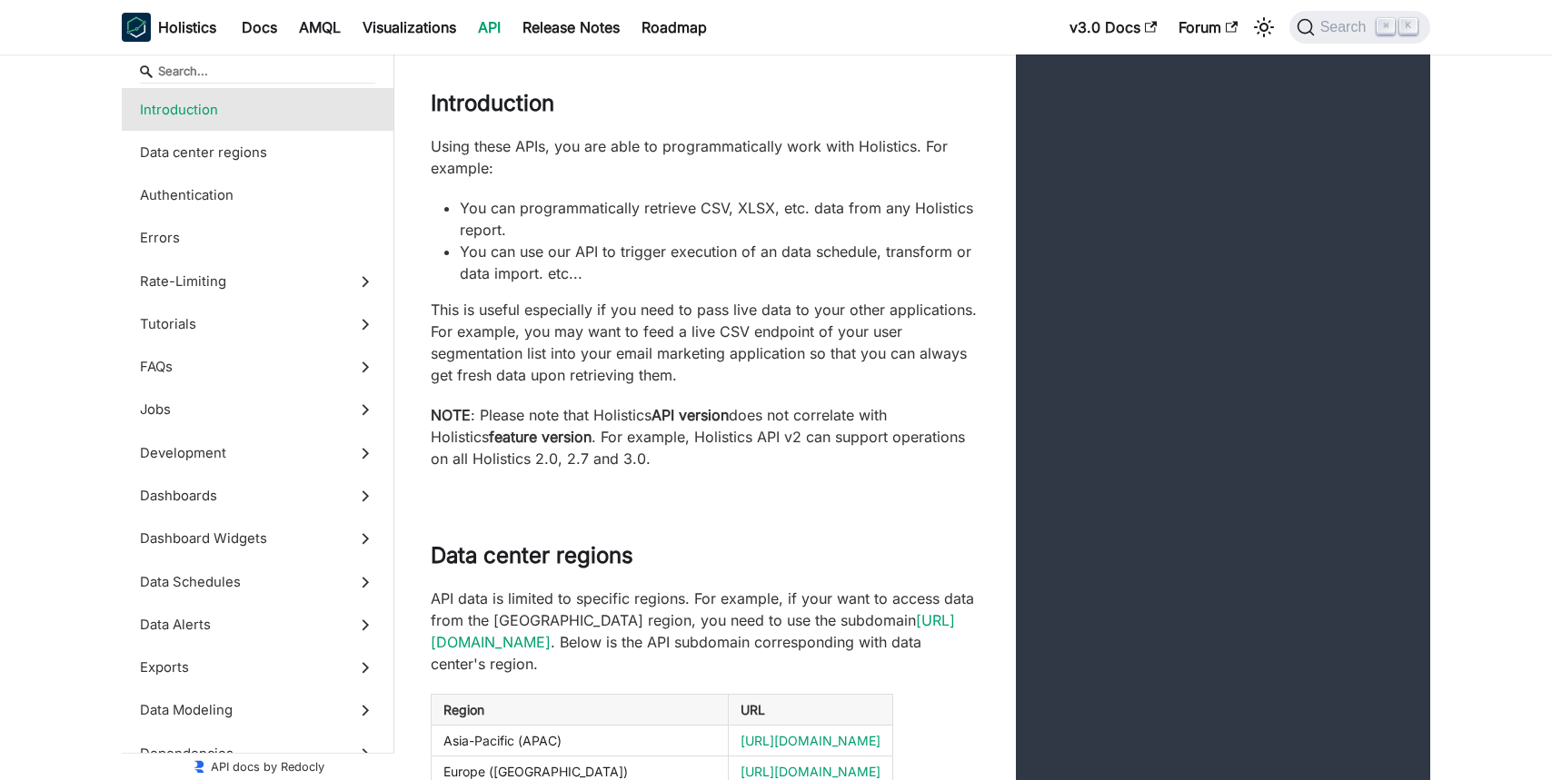
click at [483, 35] on link "API" at bounding box center [489, 27] width 45 height 29
